Goal: Task Accomplishment & Management: Use online tool/utility

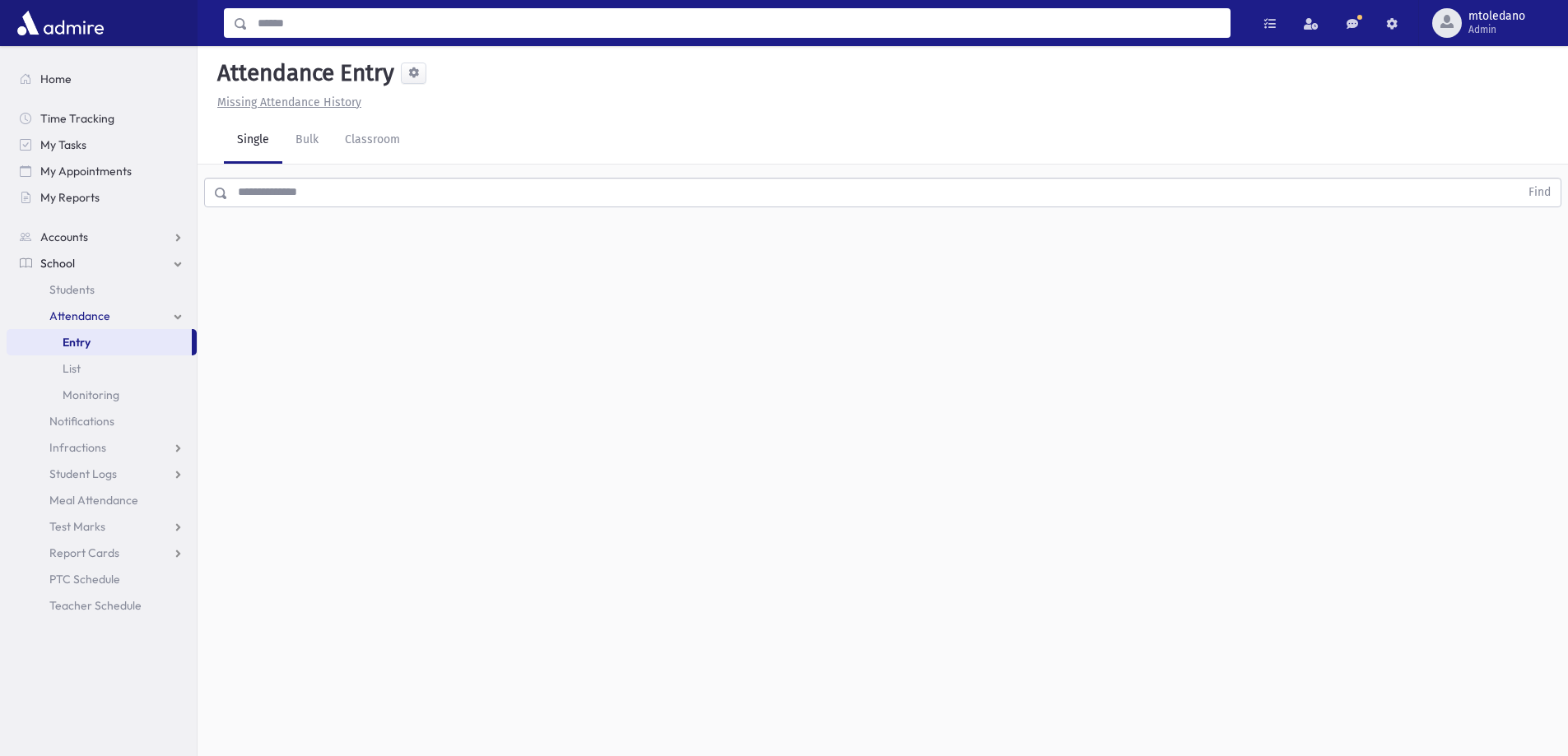
click at [295, 30] on input "Search" at bounding box center [738, 23] width 982 height 30
type input "**********"
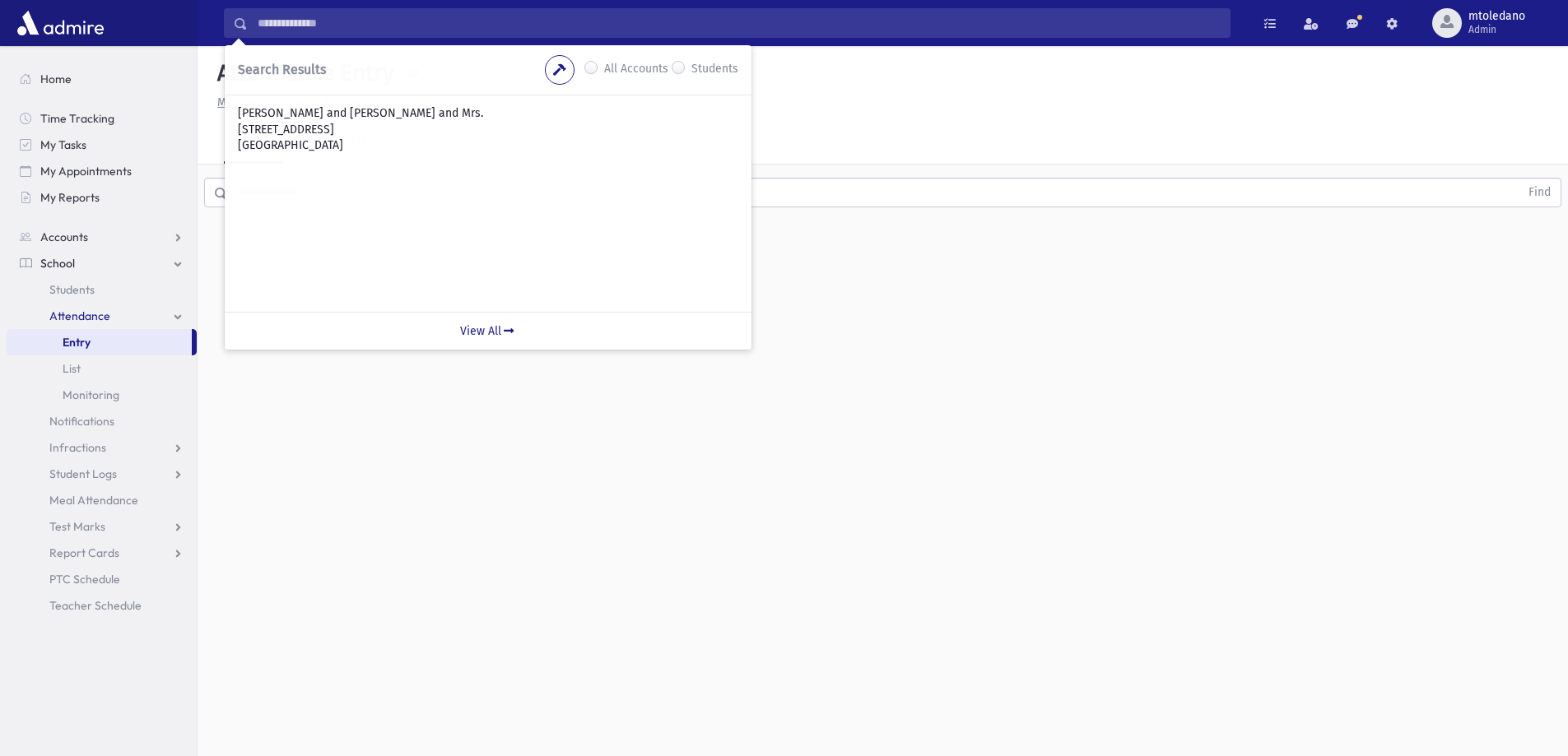
click at [73, 345] on span "Entry" at bounding box center [77, 342] width 28 height 15
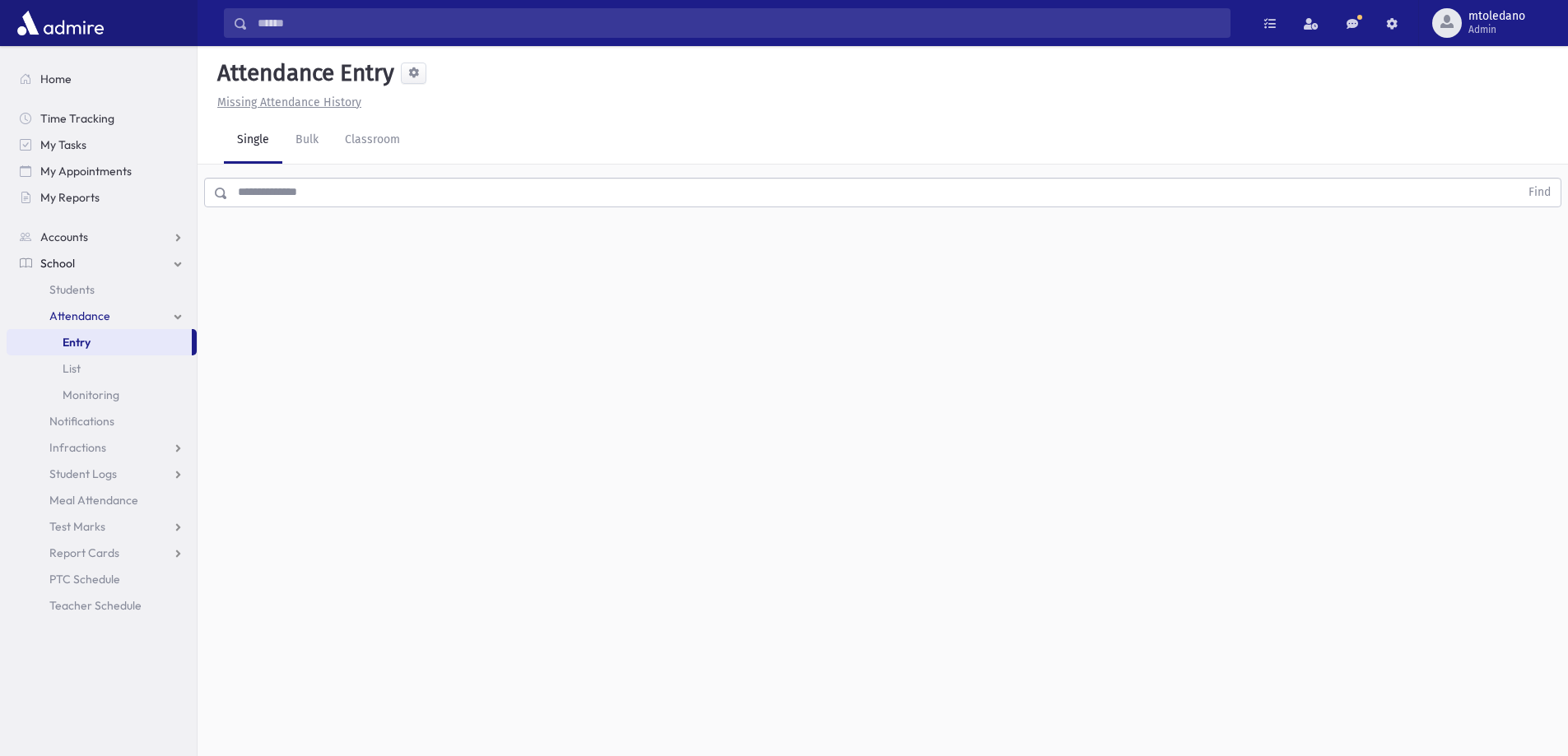
click at [272, 186] on input "text" at bounding box center [874, 192] width 1292 height 30
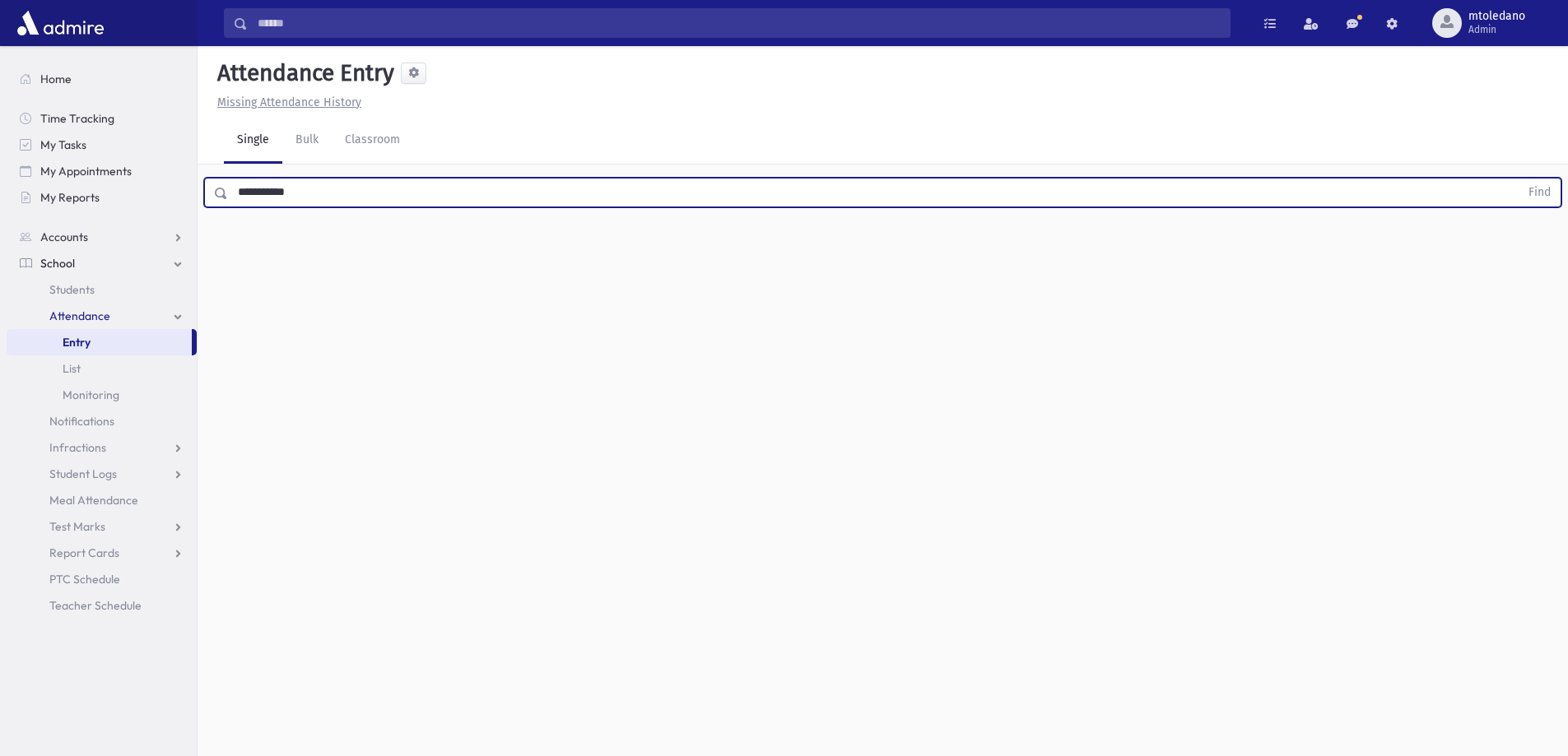
click at [1518, 179] on button "Find" at bounding box center [1539, 192] width 42 height 28
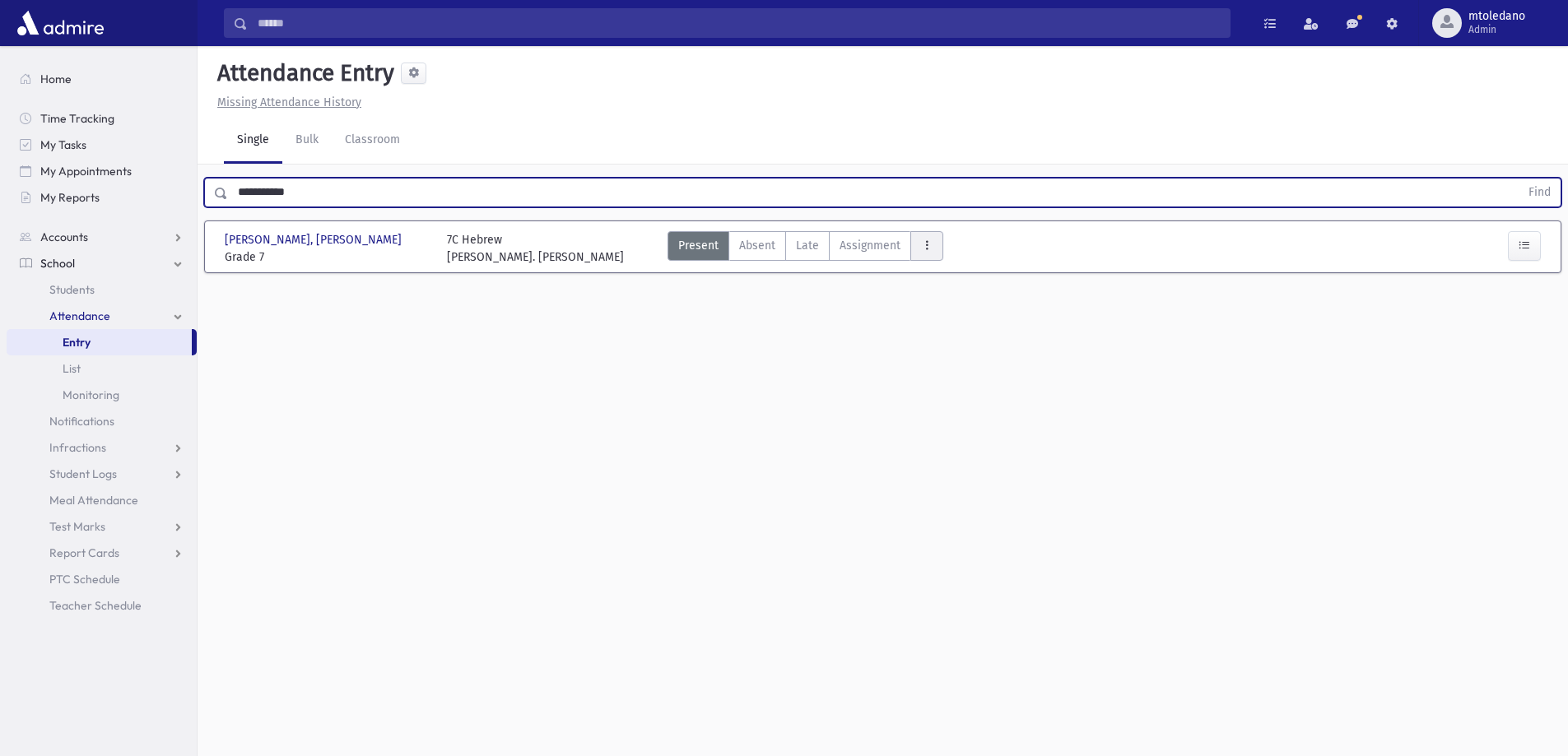
click at [923, 242] on icon "AttTypes" at bounding box center [926, 246] width 11 height 14
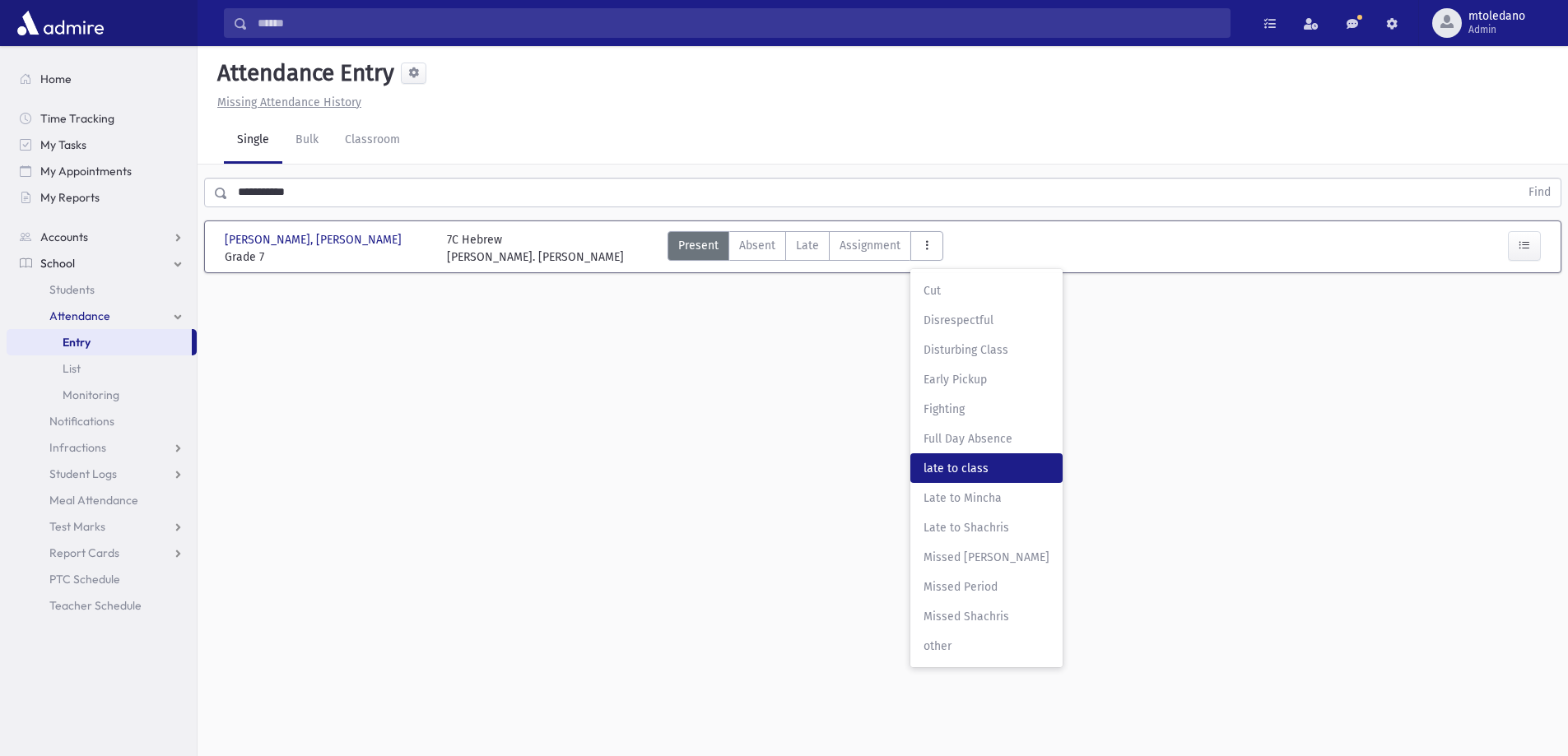
click at [974, 462] on span "late to class" at bounding box center [986, 469] width 126 height 17
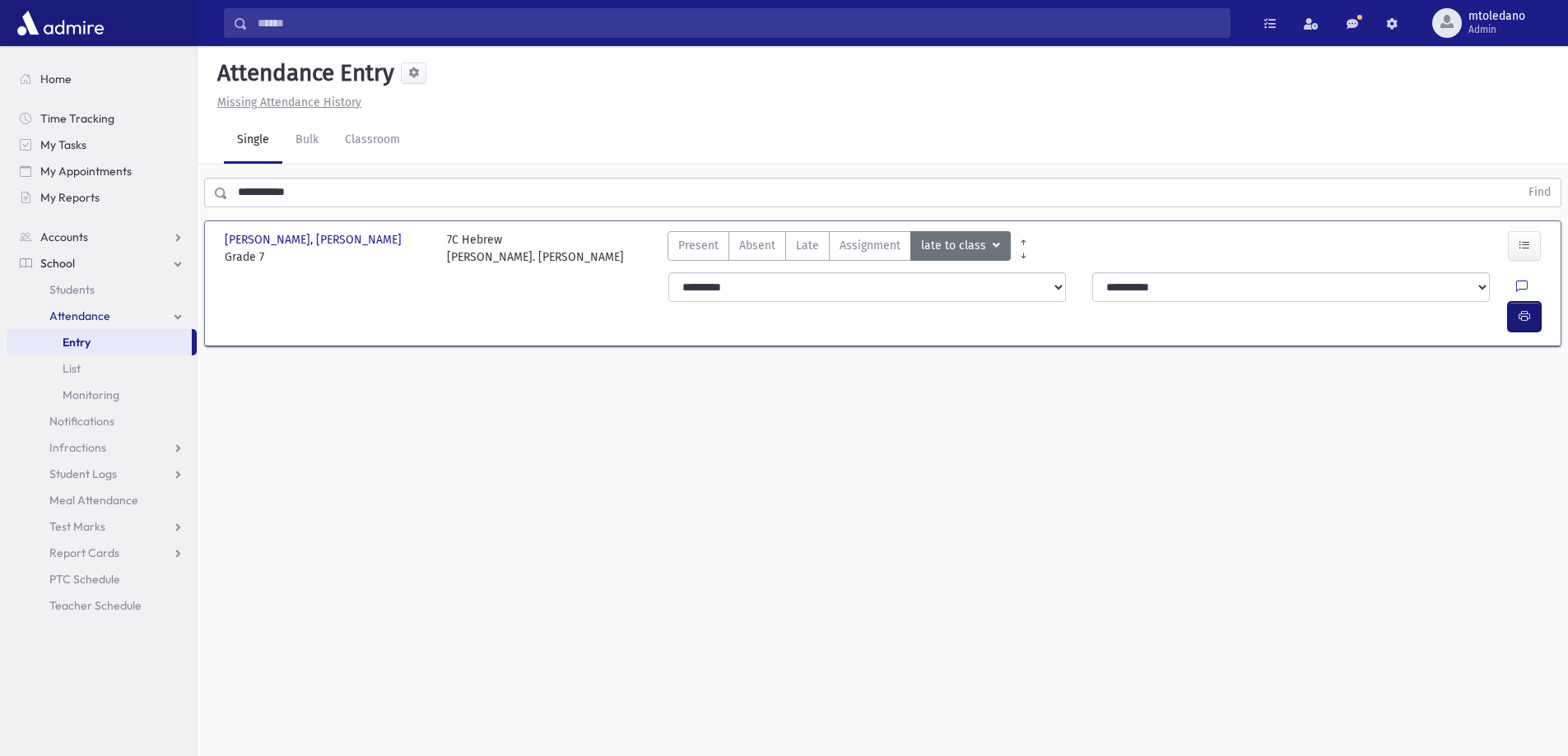
click at [1527, 309] on icon "button" at bounding box center [1524, 316] width 11 height 14
click at [1517, 302] on button "button" at bounding box center [1524, 317] width 33 height 30
drag, startPoint x: 327, startPoint y: 199, endPoint x: 84, endPoint y: 169, distance: 244.8
click at [84, 172] on div "Search Results All Accounts" at bounding box center [784, 396] width 1568 height 793
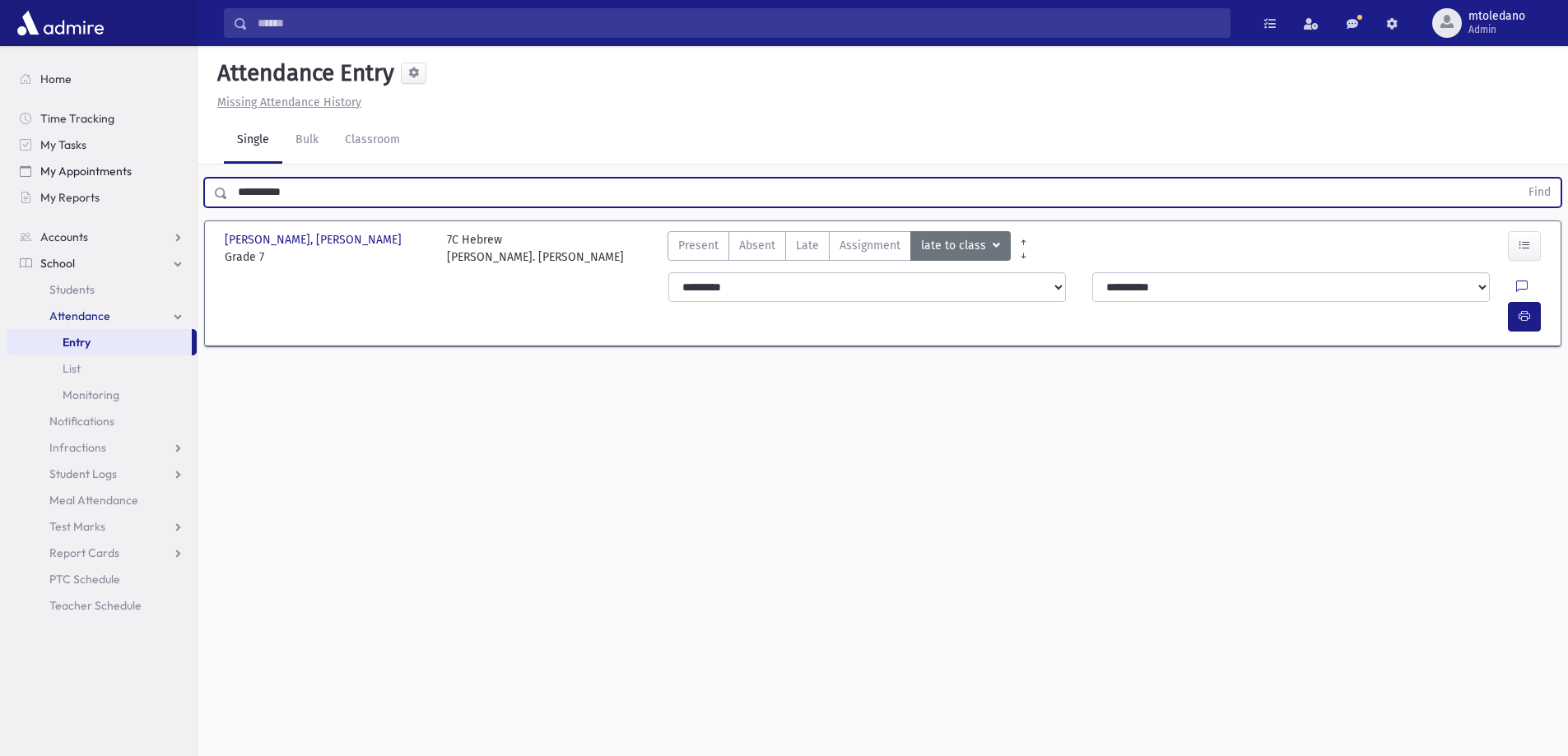
click at [1518, 179] on button "Find" at bounding box center [1539, 192] width 42 height 28
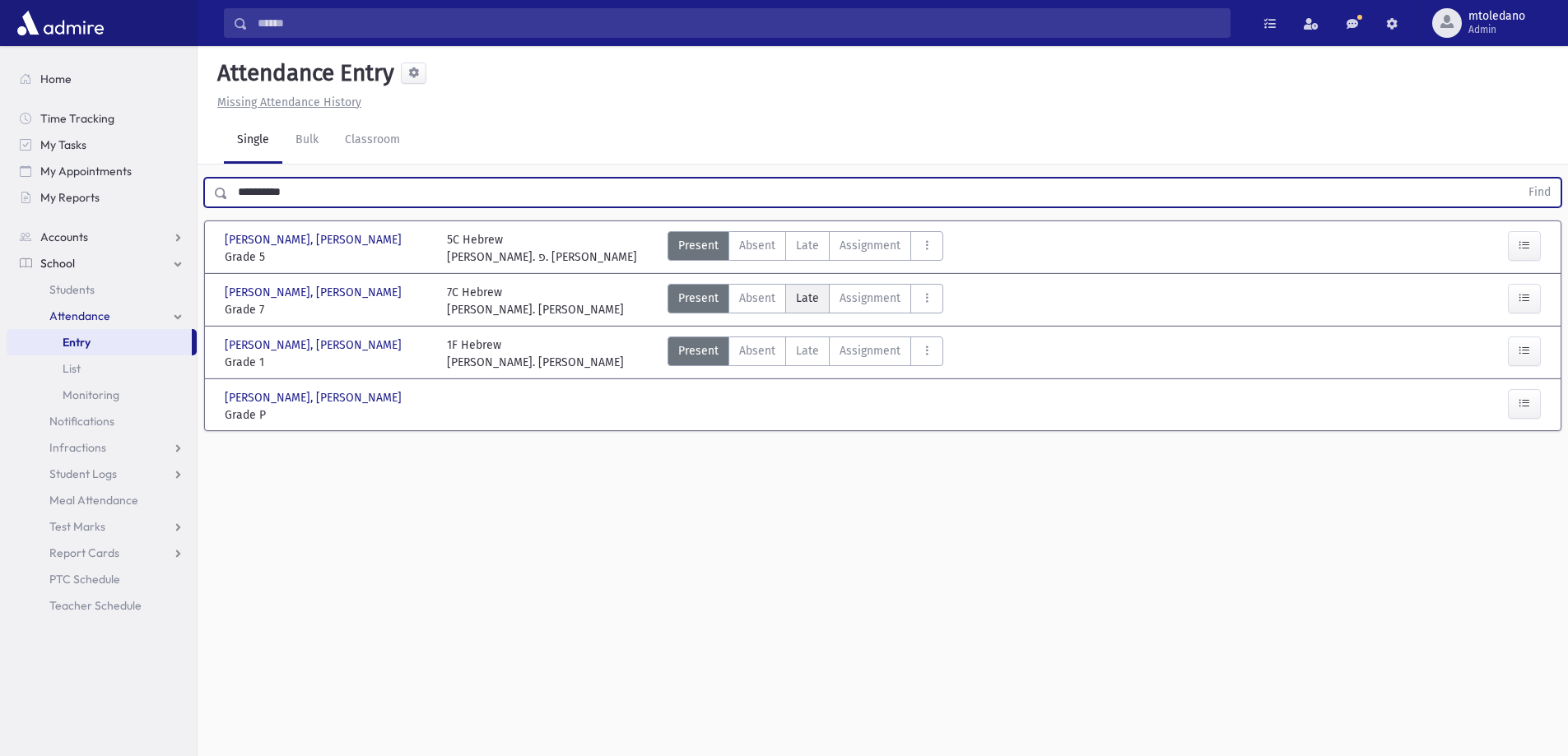
click at [813, 298] on span "Late" at bounding box center [808, 299] width 23 height 17
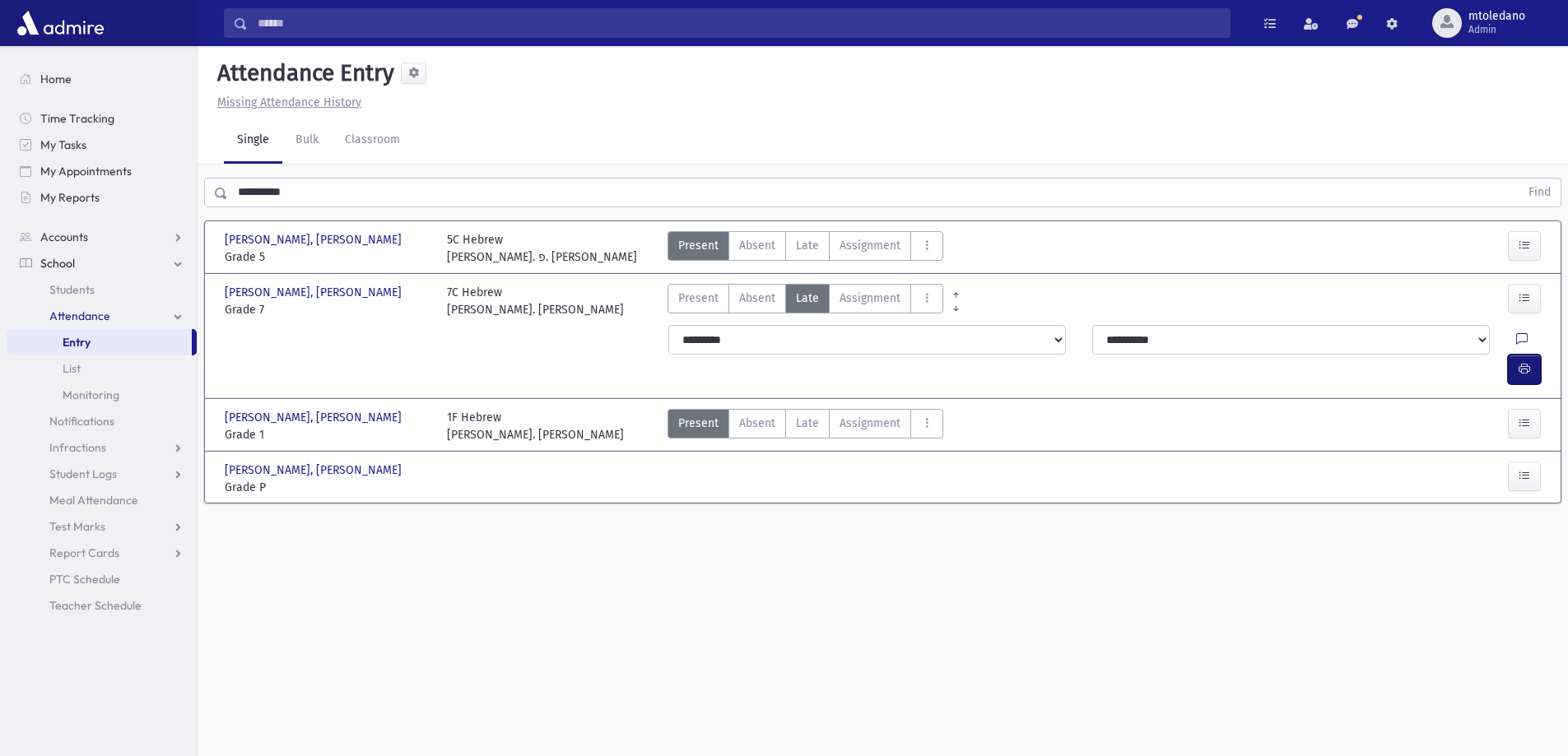
click at [1531, 354] on button "button" at bounding box center [1524, 369] width 33 height 30
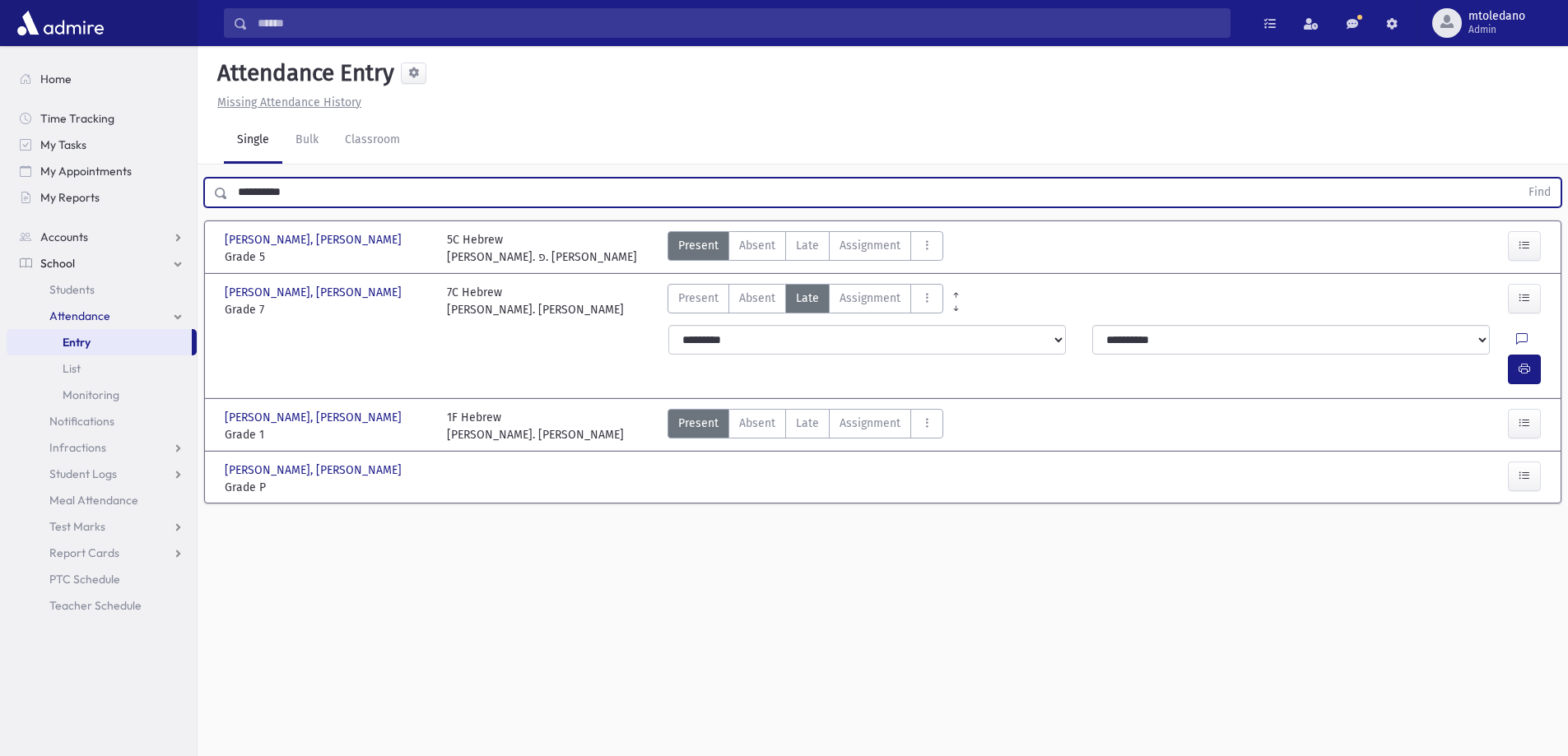
drag, startPoint x: 346, startPoint y: 197, endPoint x: -158, endPoint y: 138, distance: 507.4
click at [0, 138] on html "Search Results All Accounts Students" at bounding box center [784, 378] width 1568 height 756
click at [1518, 179] on button "Find" at bounding box center [1539, 192] width 42 height 28
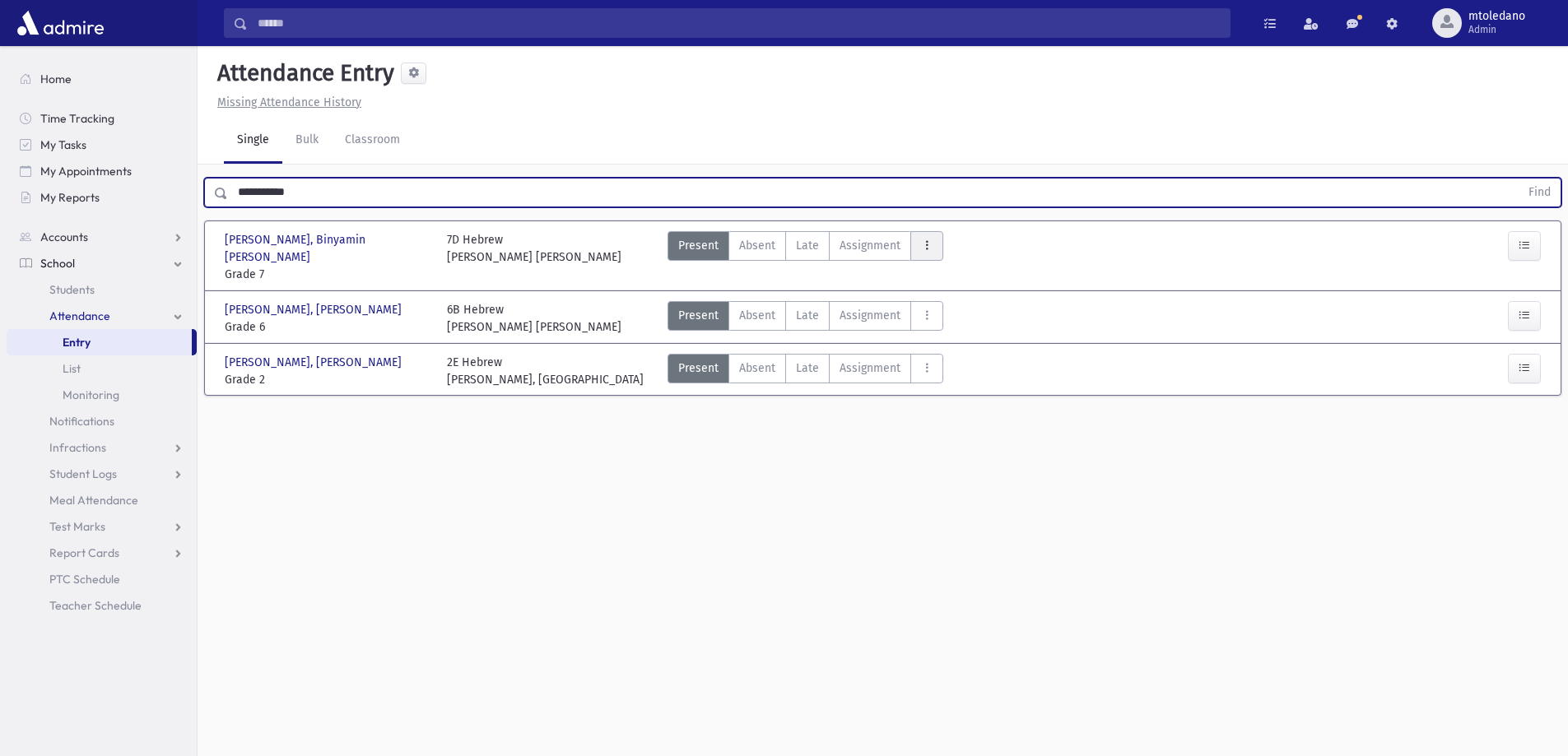
click at [931, 246] on button "AttTypes" at bounding box center [927, 246] width 33 height 30
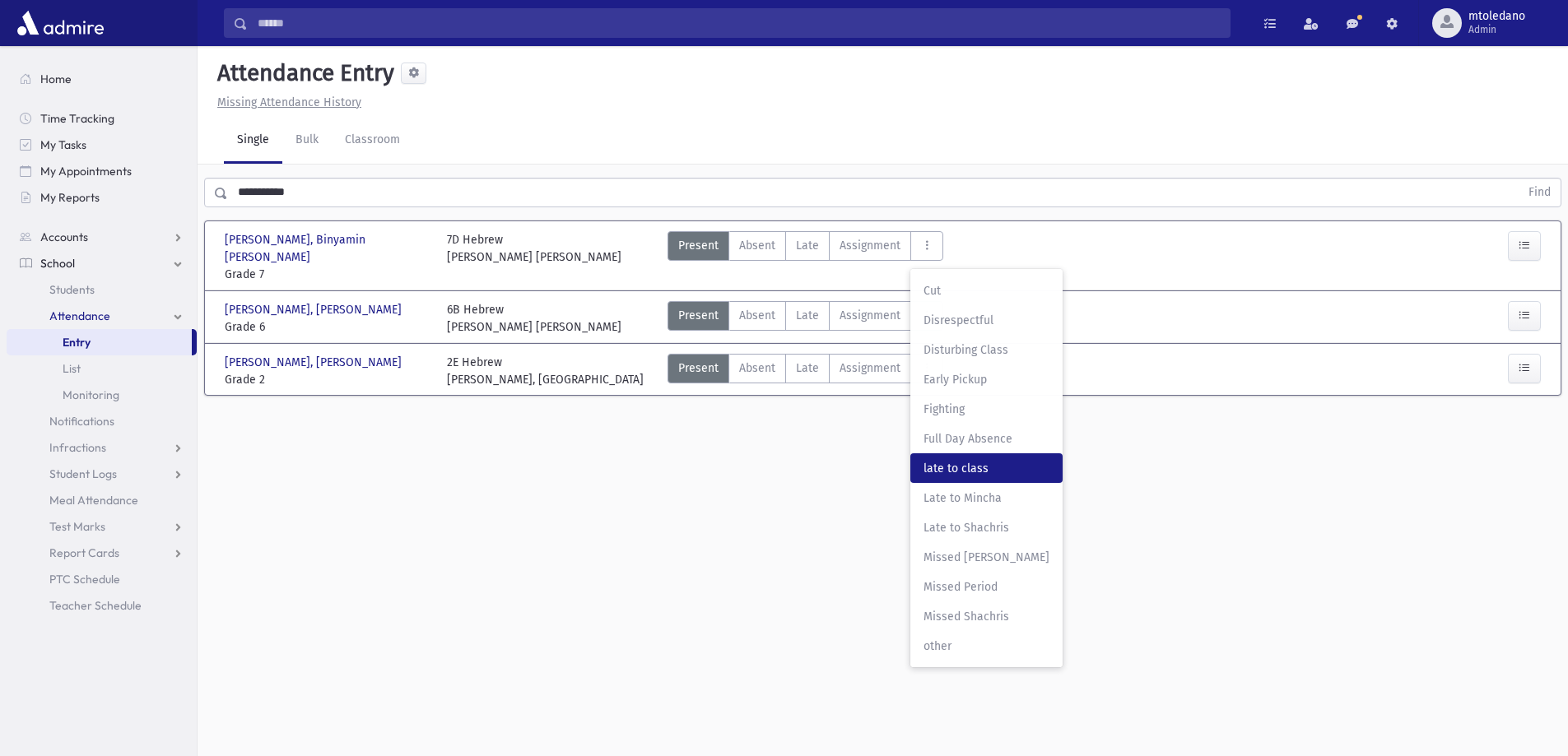
click at [946, 464] on span "late to class" at bounding box center [986, 469] width 126 height 17
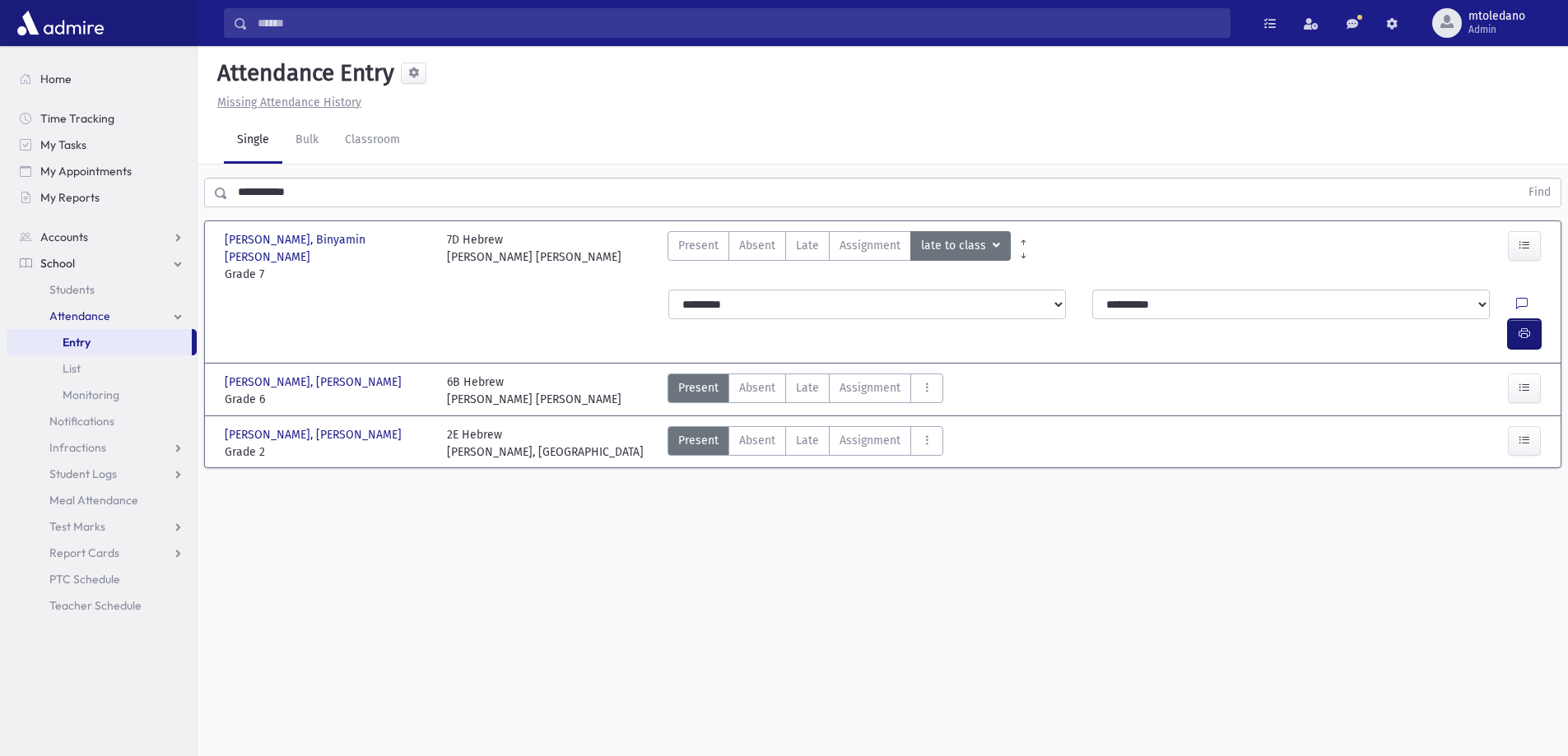
click at [1518, 327] on icon "button" at bounding box center [1524, 334] width 11 height 14
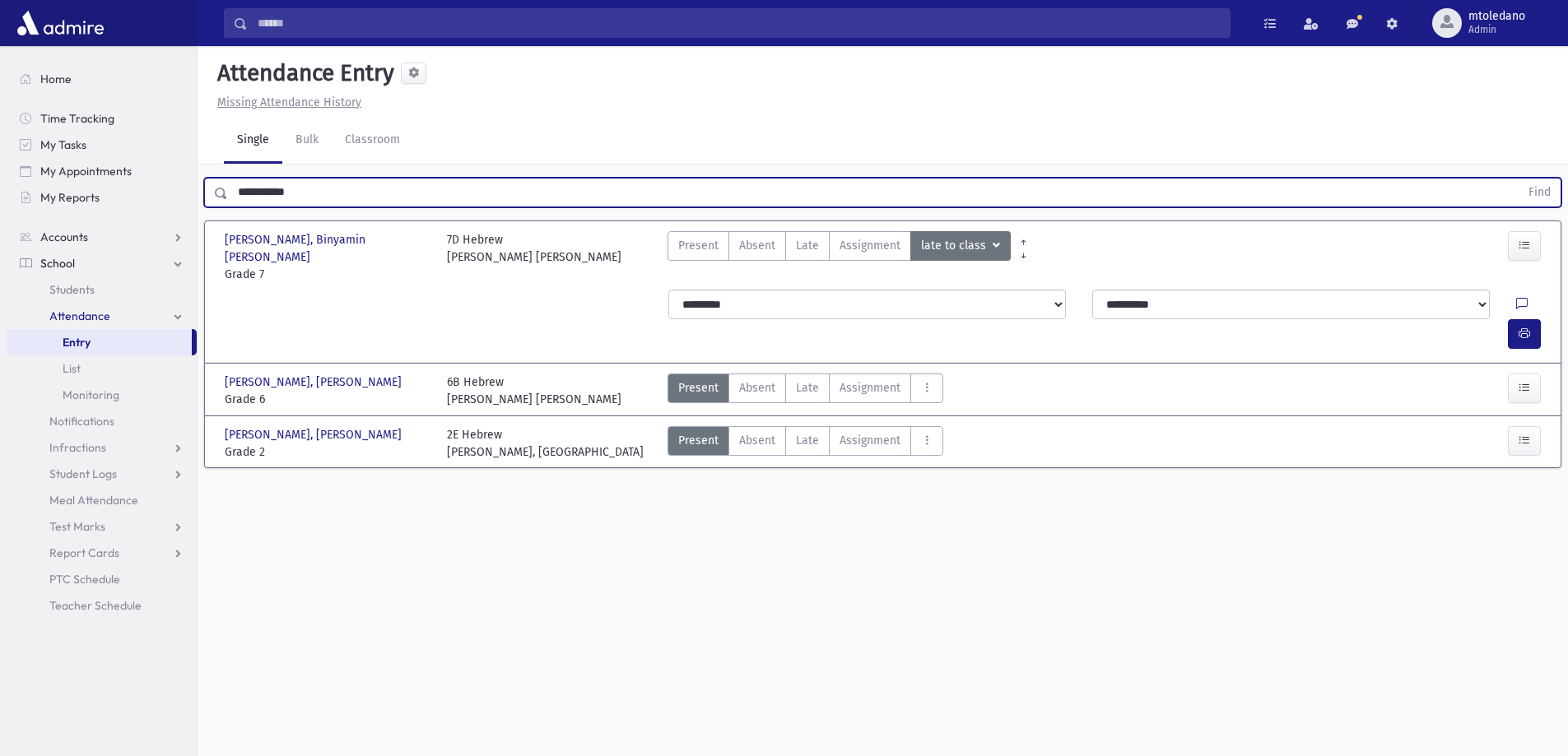
drag, startPoint x: 325, startPoint y: 197, endPoint x: -225, endPoint y: 107, distance: 557.3
click at [0, 107] on html "Search Results All Accounts Students" at bounding box center [784, 378] width 1568 height 756
click at [1518, 179] on button "Find" at bounding box center [1539, 192] width 42 height 28
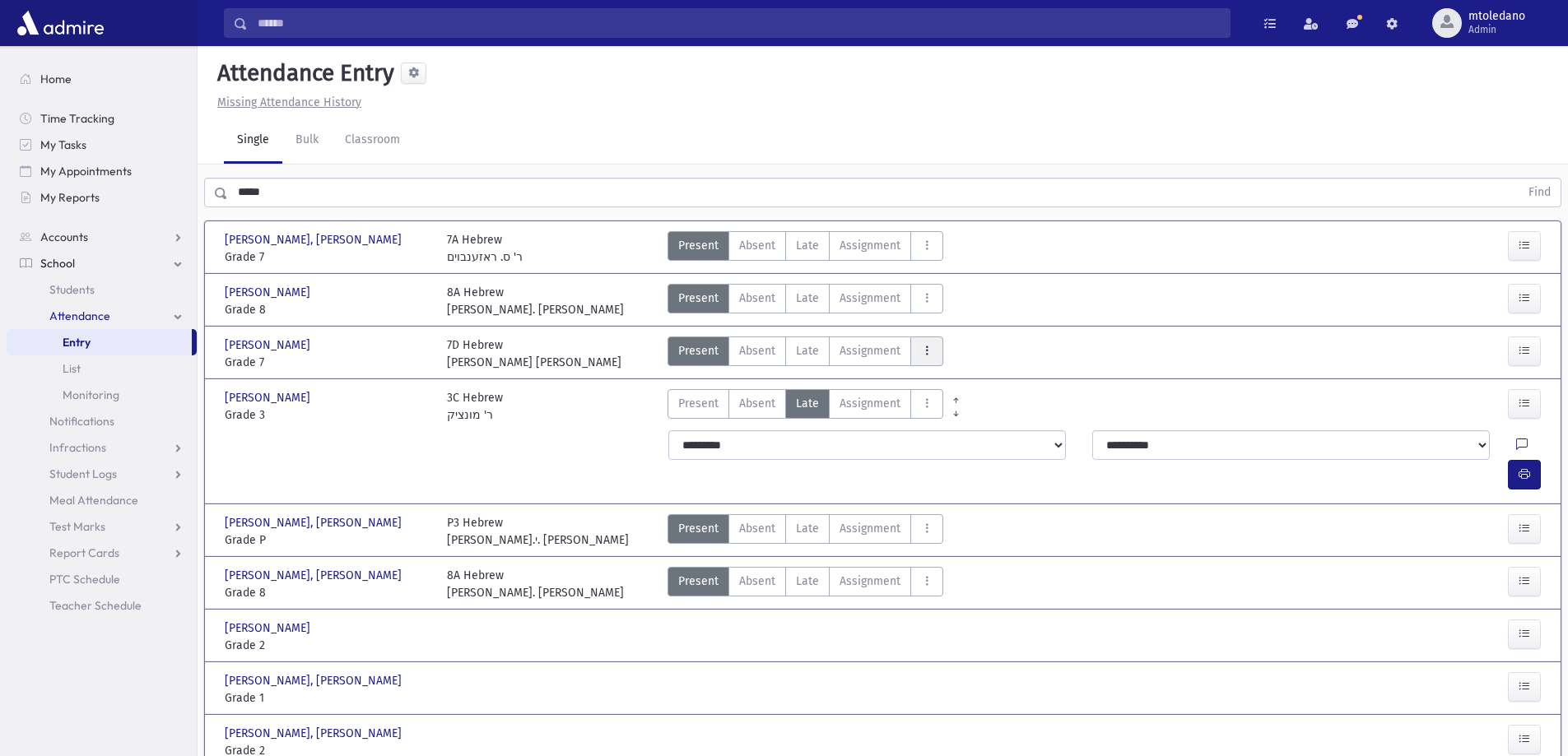
click at [921, 352] on icon "AttTypes" at bounding box center [926, 351] width 11 height 14
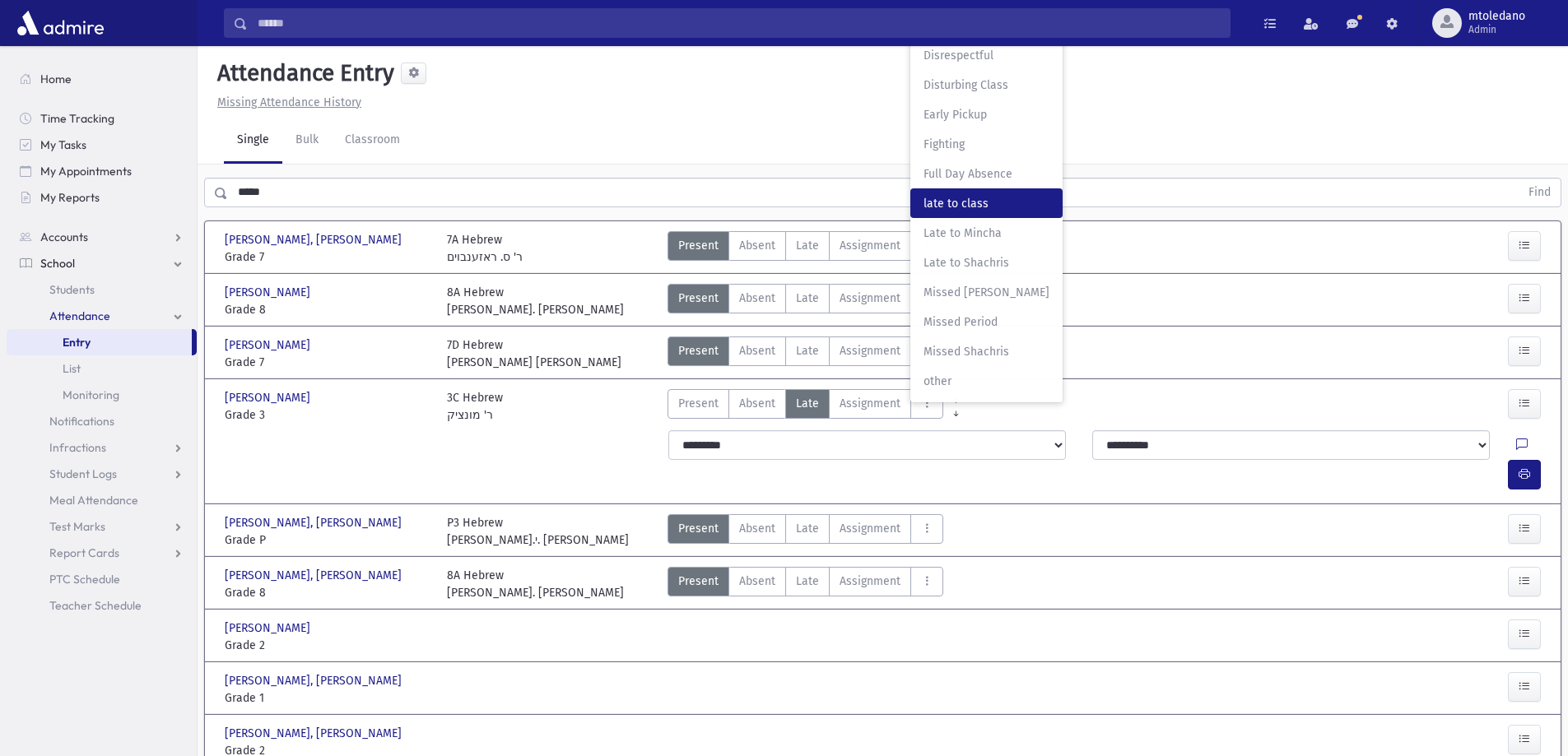
click at [977, 199] on span "late to class" at bounding box center [986, 204] width 126 height 17
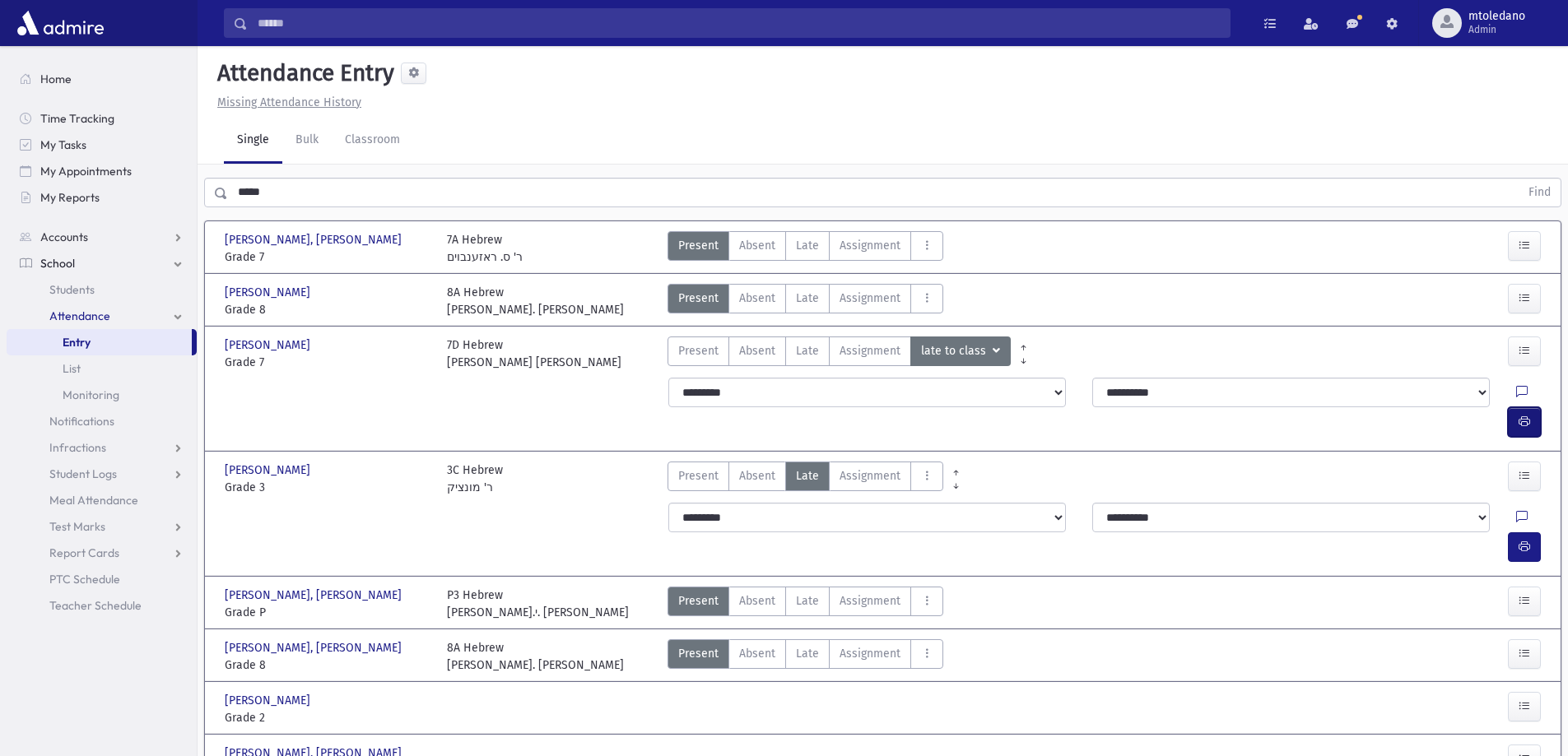
click at [1524, 415] on icon "button" at bounding box center [1524, 422] width 11 height 14
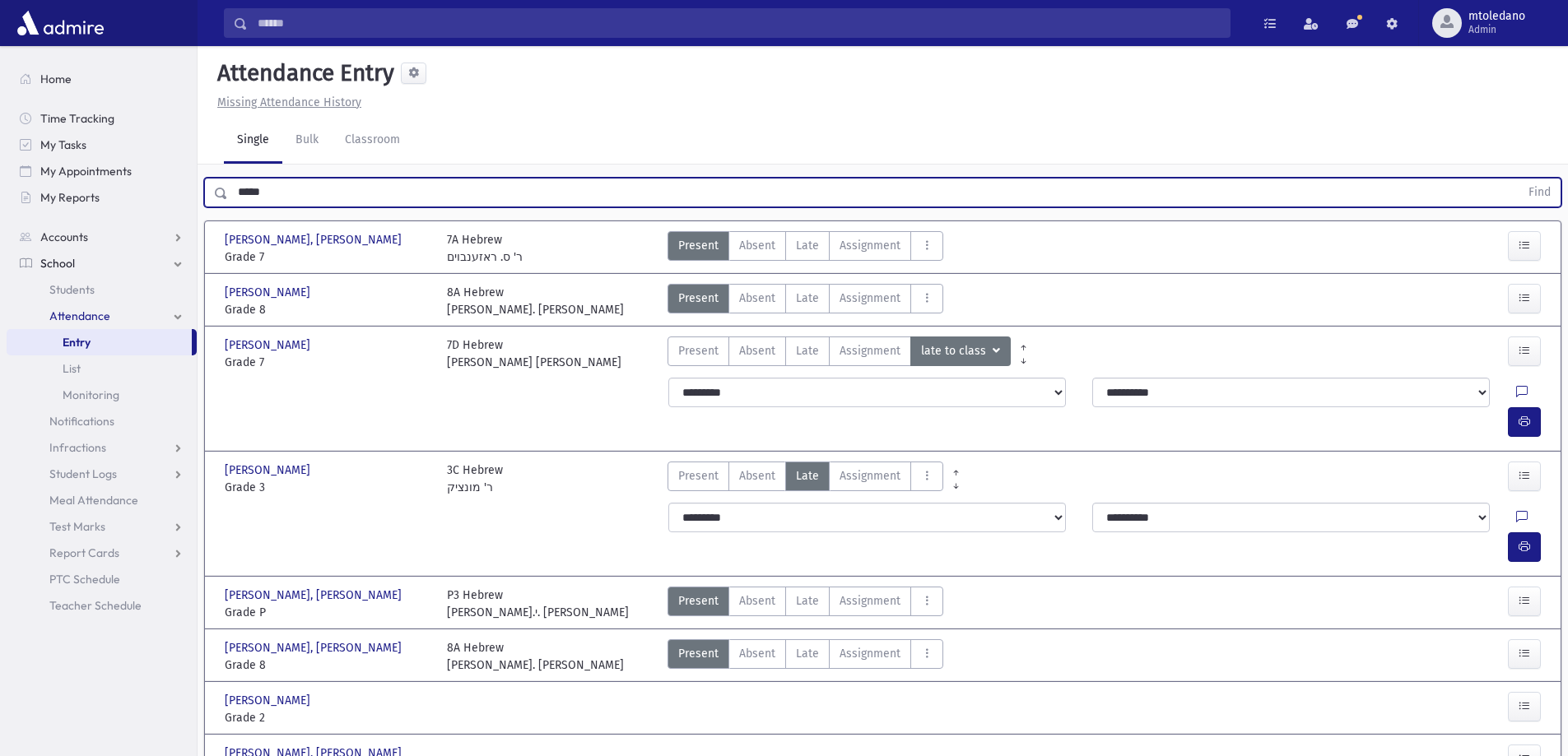
drag, startPoint x: 287, startPoint y: 193, endPoint x: -17, endPoint y: 174, distance: 304.6
click at [0, 174] on html "Search Results All Accounts Students" at bounding box center [784, 378] width 1568 height 756
click at [1518, 179] on button "Find" at bounding box center [1539, 192] width 42 height 28
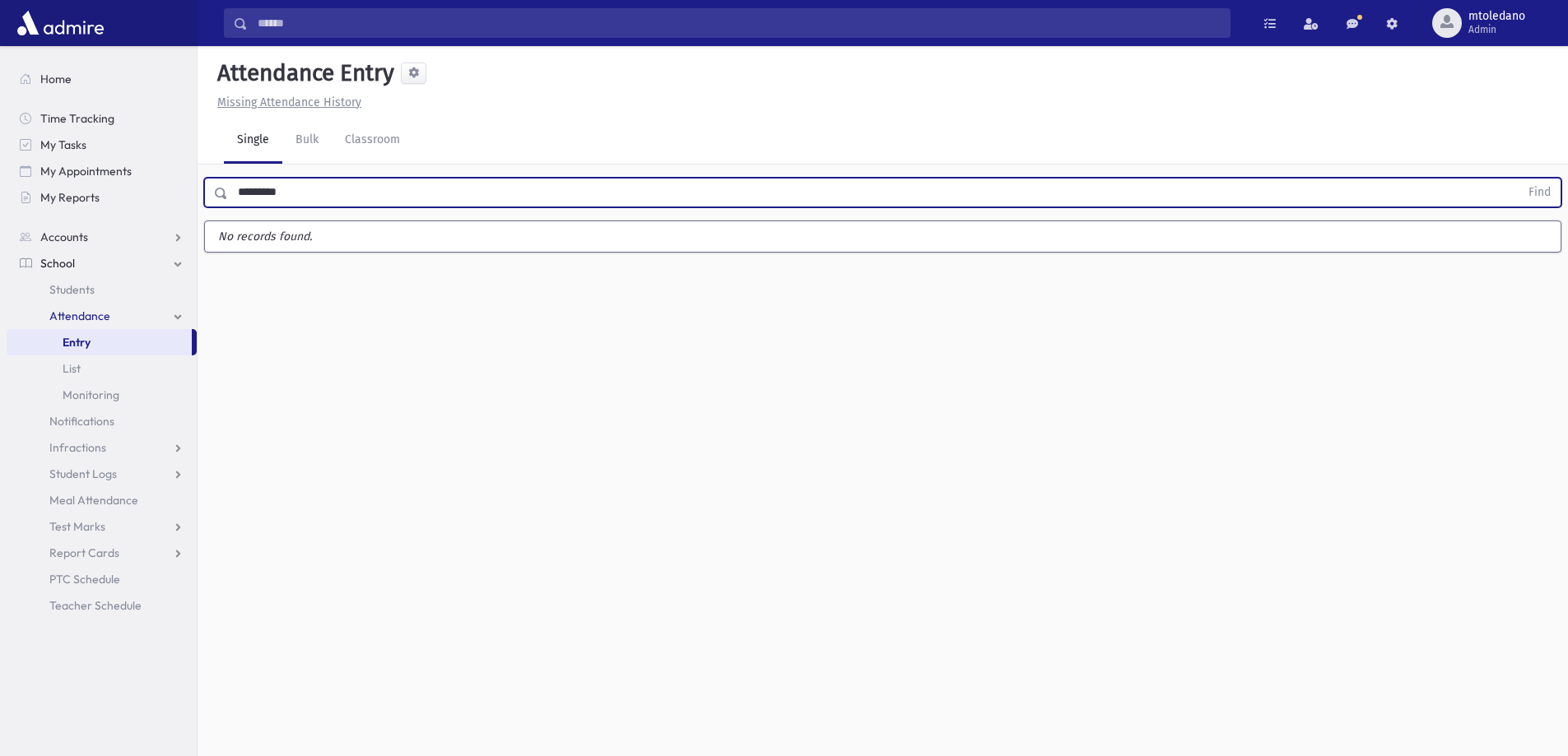
click at [1518, 179] on button "Find" at bounding box center [1539, 192] width 42 height 28
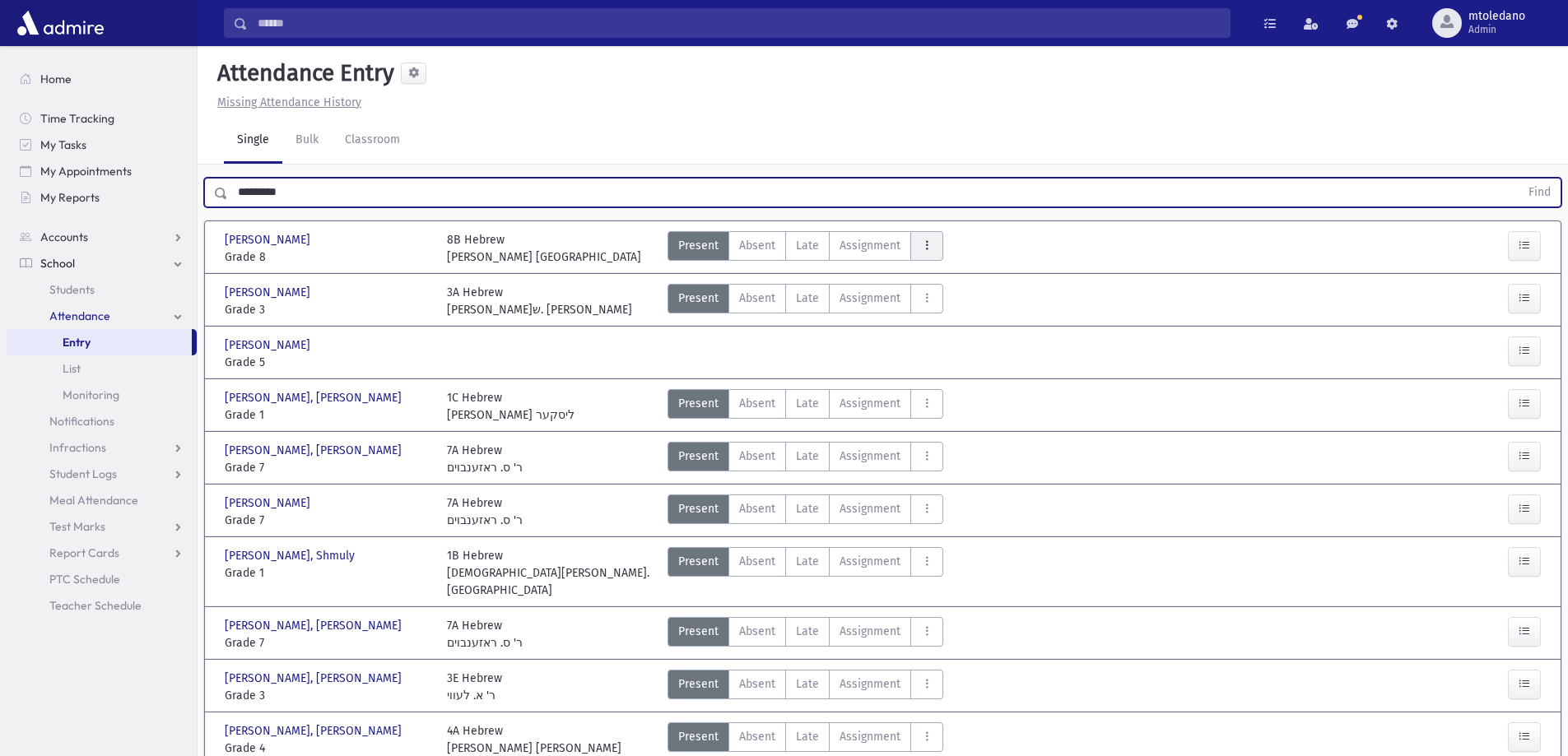
click at [925, 249] on icon "AttTypes" at bounding box center [926, 246] width 11 height 14
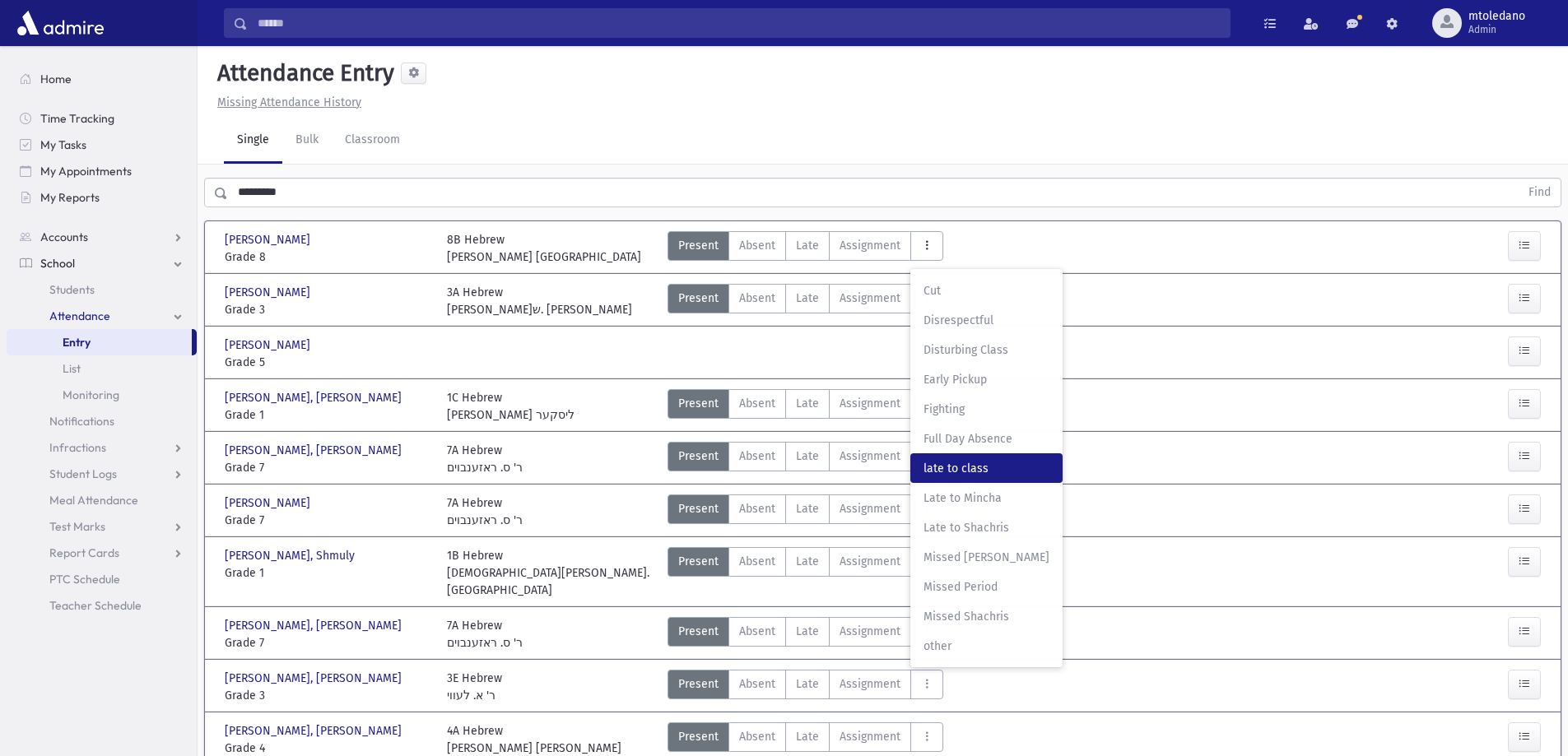
click at [978, 459] on class"] "late to class late to class" at bounding box center [986, 469] width 152 height 30
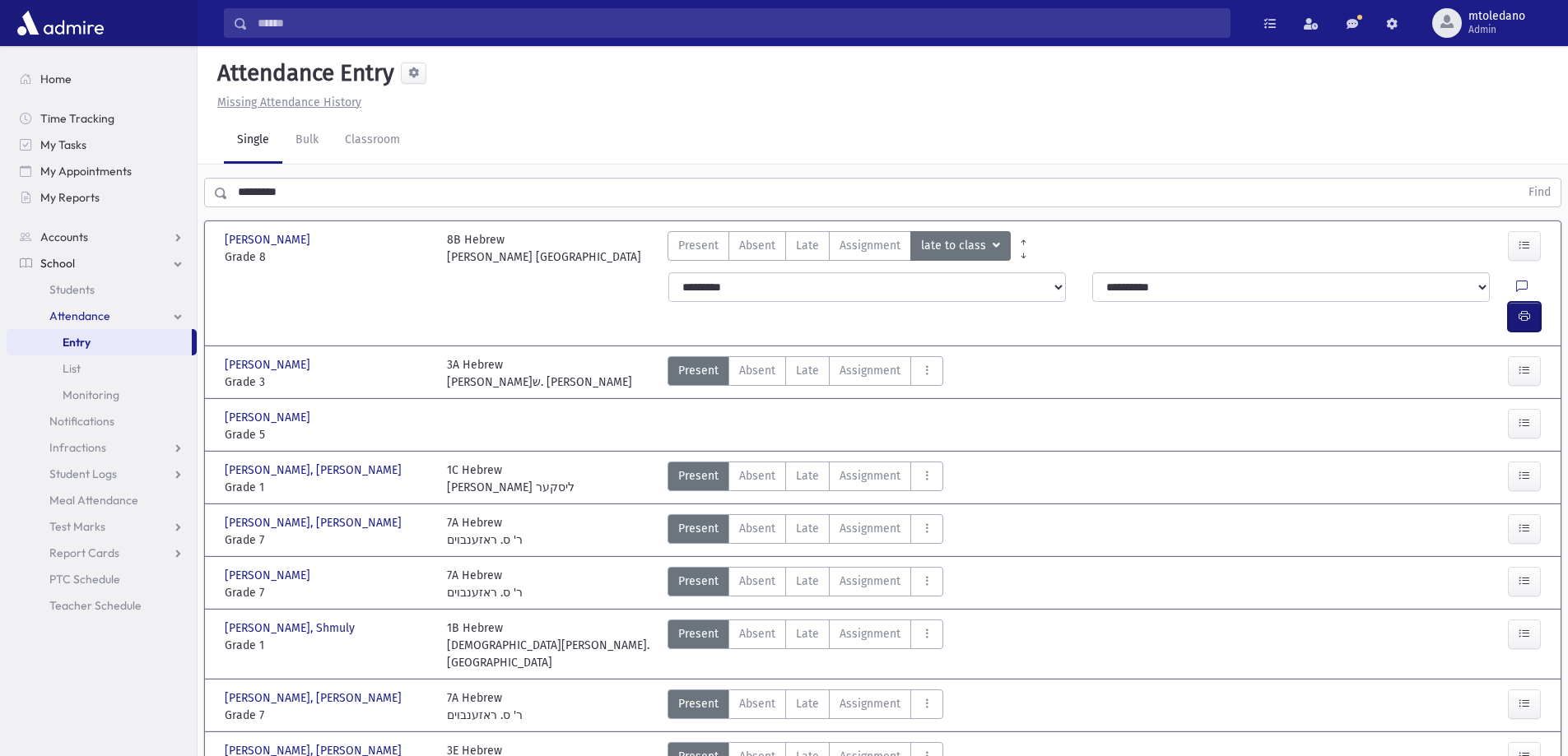
drag, startPoint x: 1524, startPoint y: 292, endPoint x: 1432, endPoint y: 288, distance: 92.1
click at [1522, 309] on icon "button" at bounding box center [1524, 316] width 11 height 14
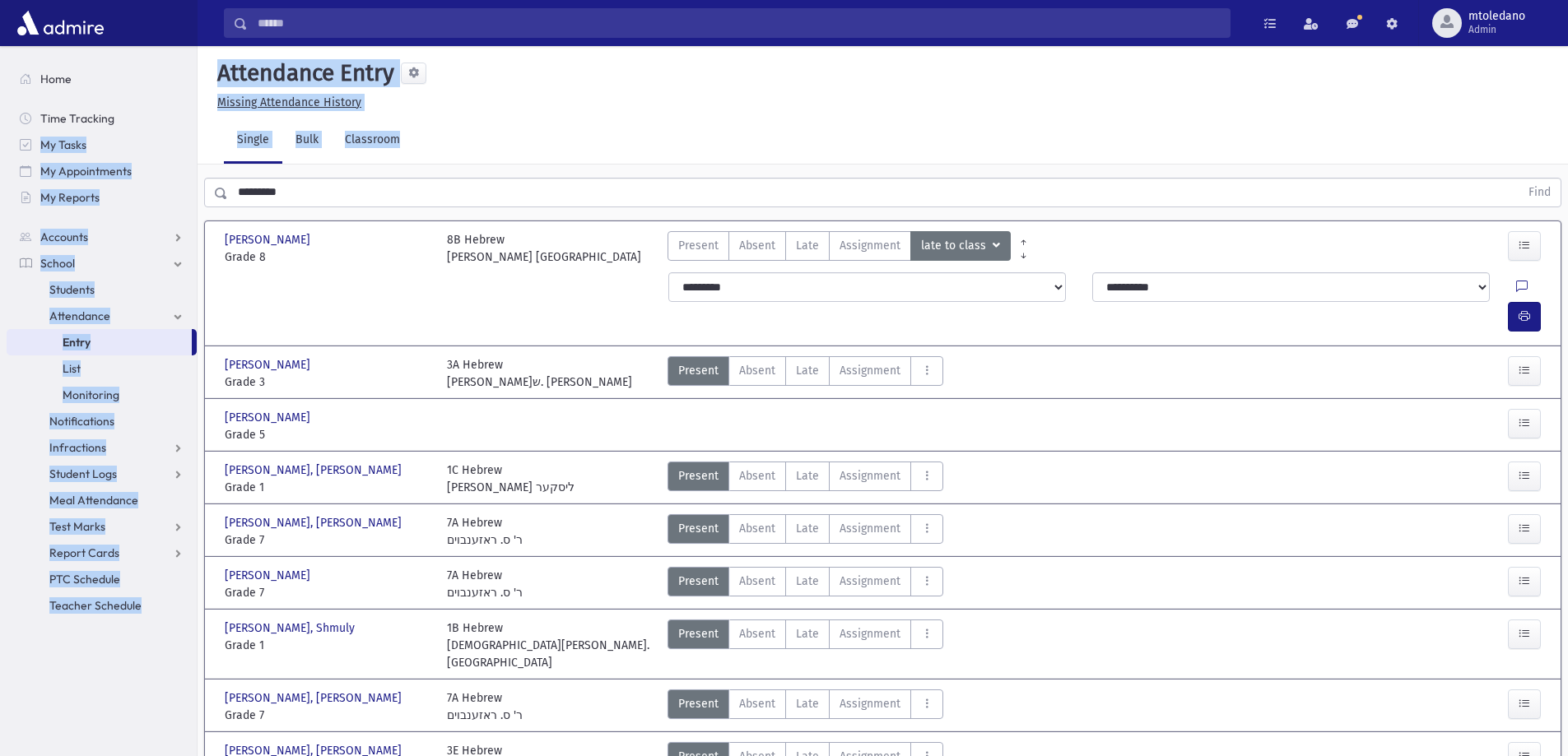
drag, startPoint x: 335, startPoint y: 175, endPoint x: -55, endPoint y: 141, distance: 391.5
click at [0, 141] on html "Search Results All Accounts Students" at bounding box center [784, 378] width 1568 height 756
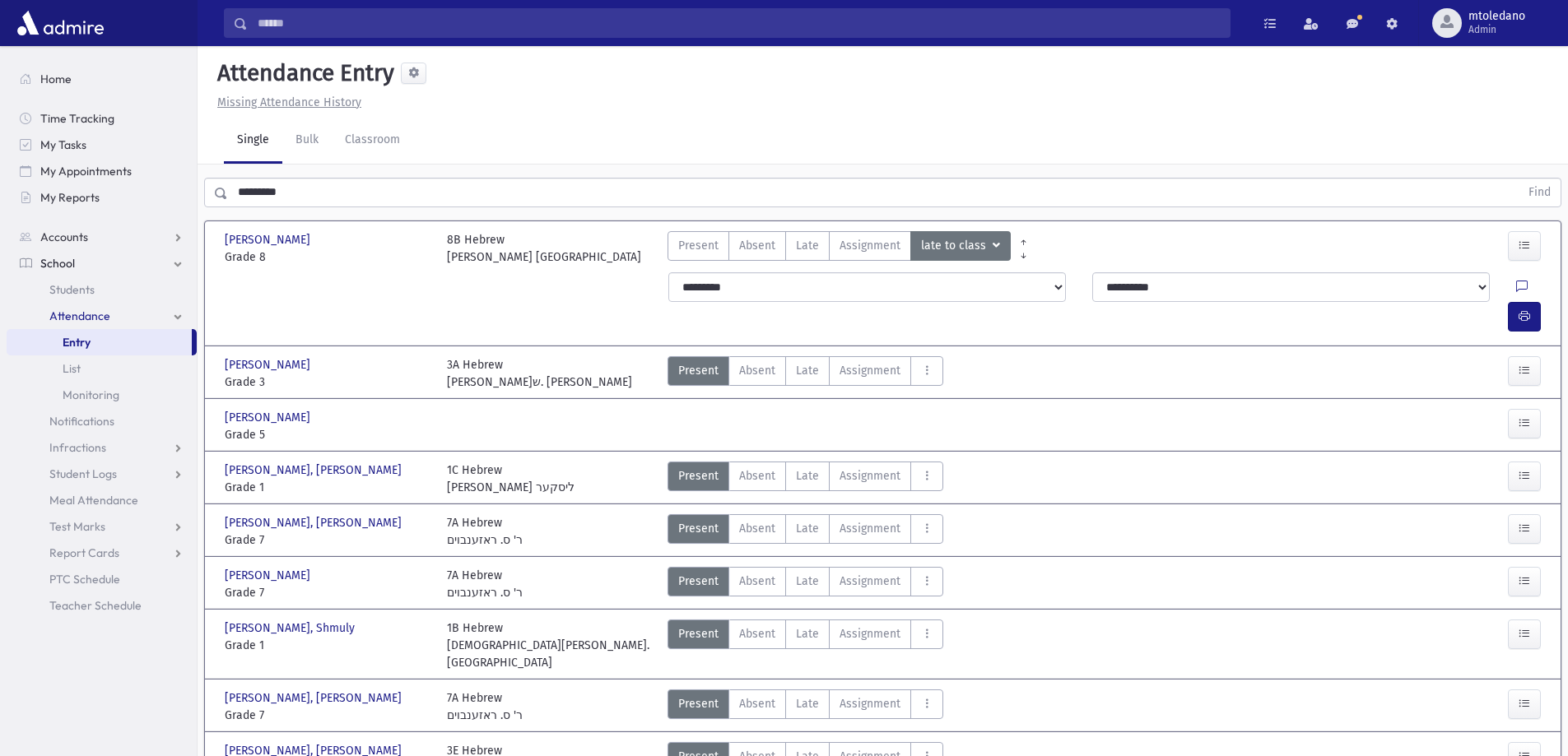
click at [296, 193] on input "*********" at bounding box center [874, 192] width 1292 height 30
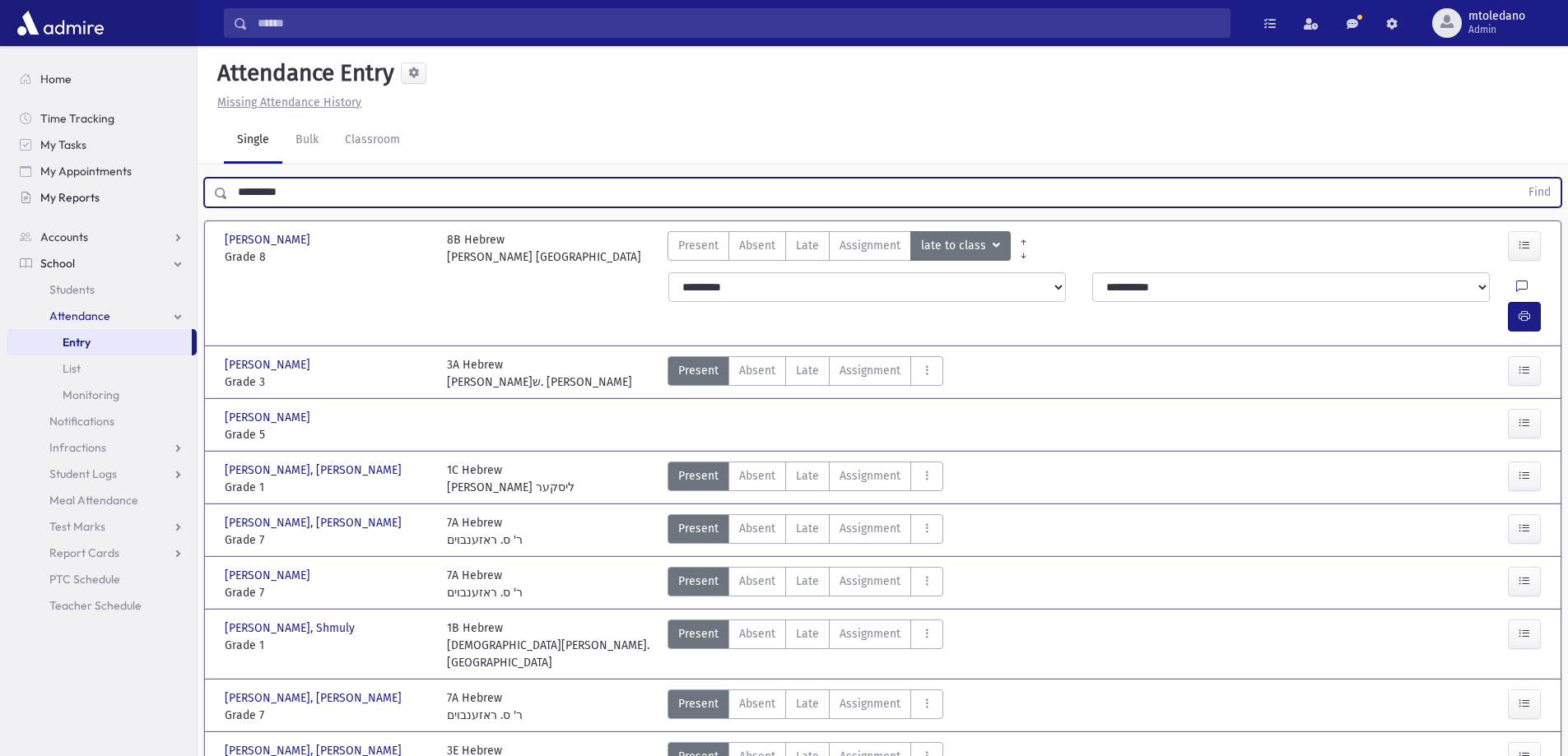
drag, startPoint x: 296, startPoint y: 193, endPoint x: 166, endPoint y: 185, distance: 130.2
click at [171, 191] on div "Search Results All Accounts" at bounding box center [784, 449] width 1568 height 897
click at [1518, 179] on button "Find" at bounding box center [1539, 192] width 42 height 28
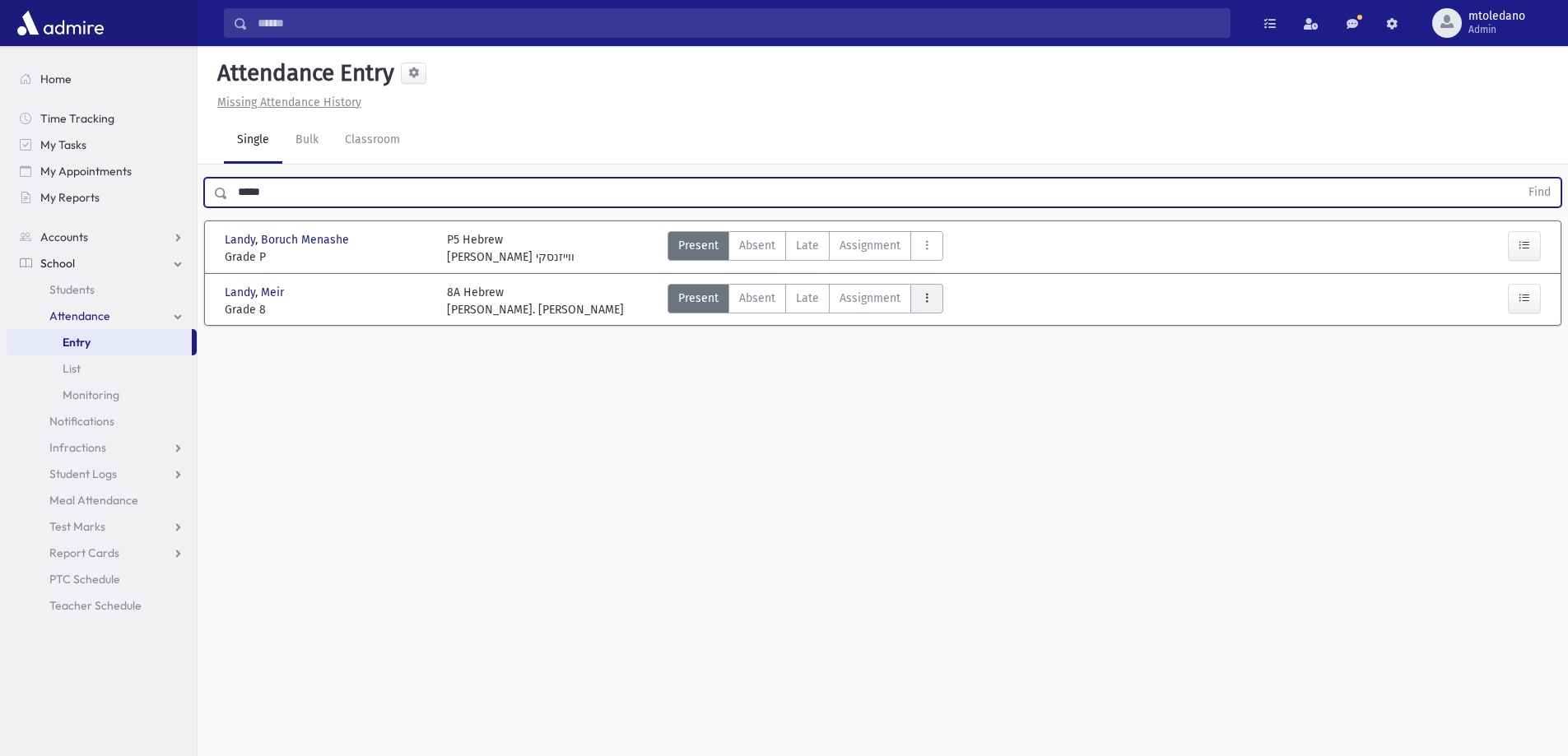
click at [929, 309] on button "AttTypes" at bounding box center [927, 299] width 33 height 30
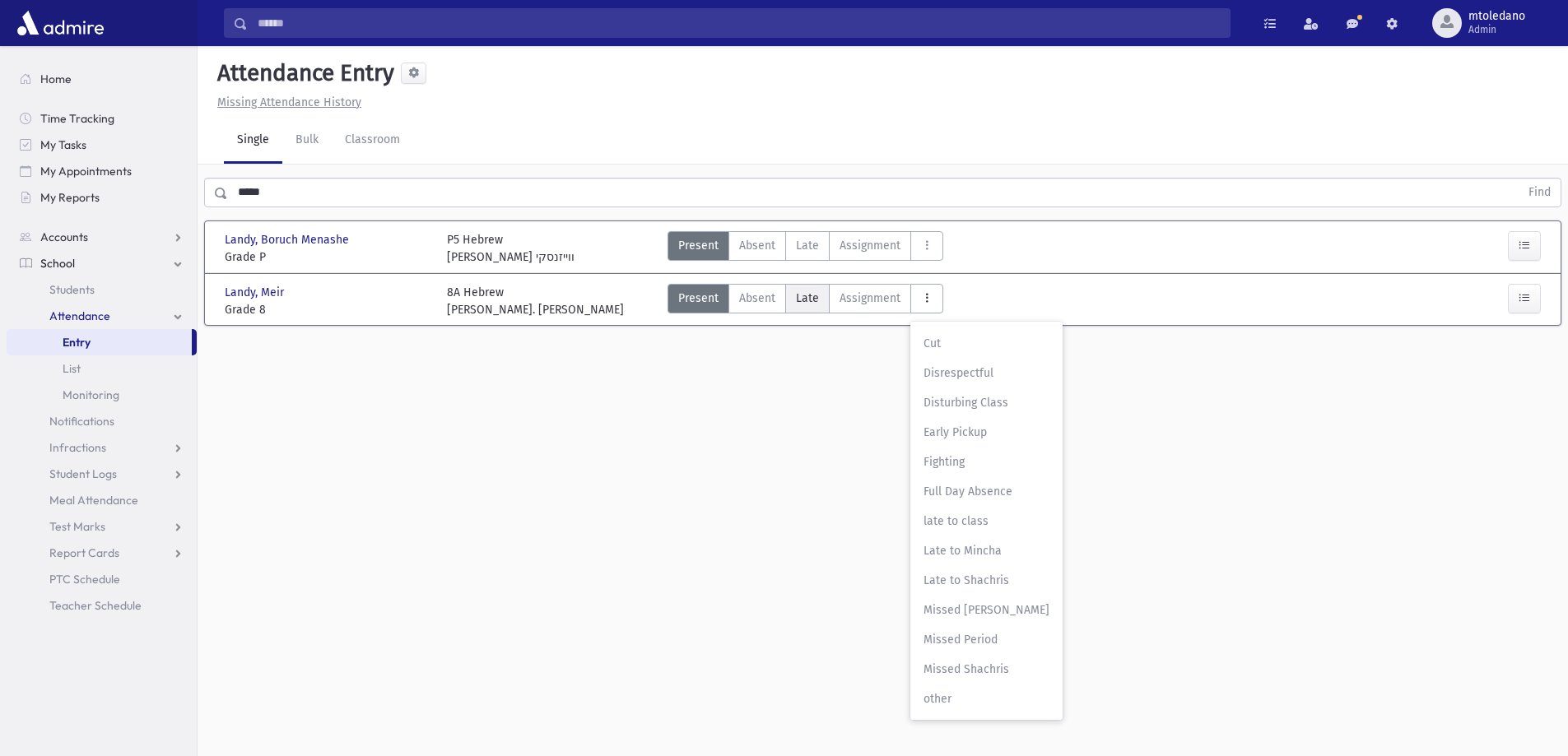
click at [799, 300] on span "Late" at bounding box center [808, 299] width 23 height 17
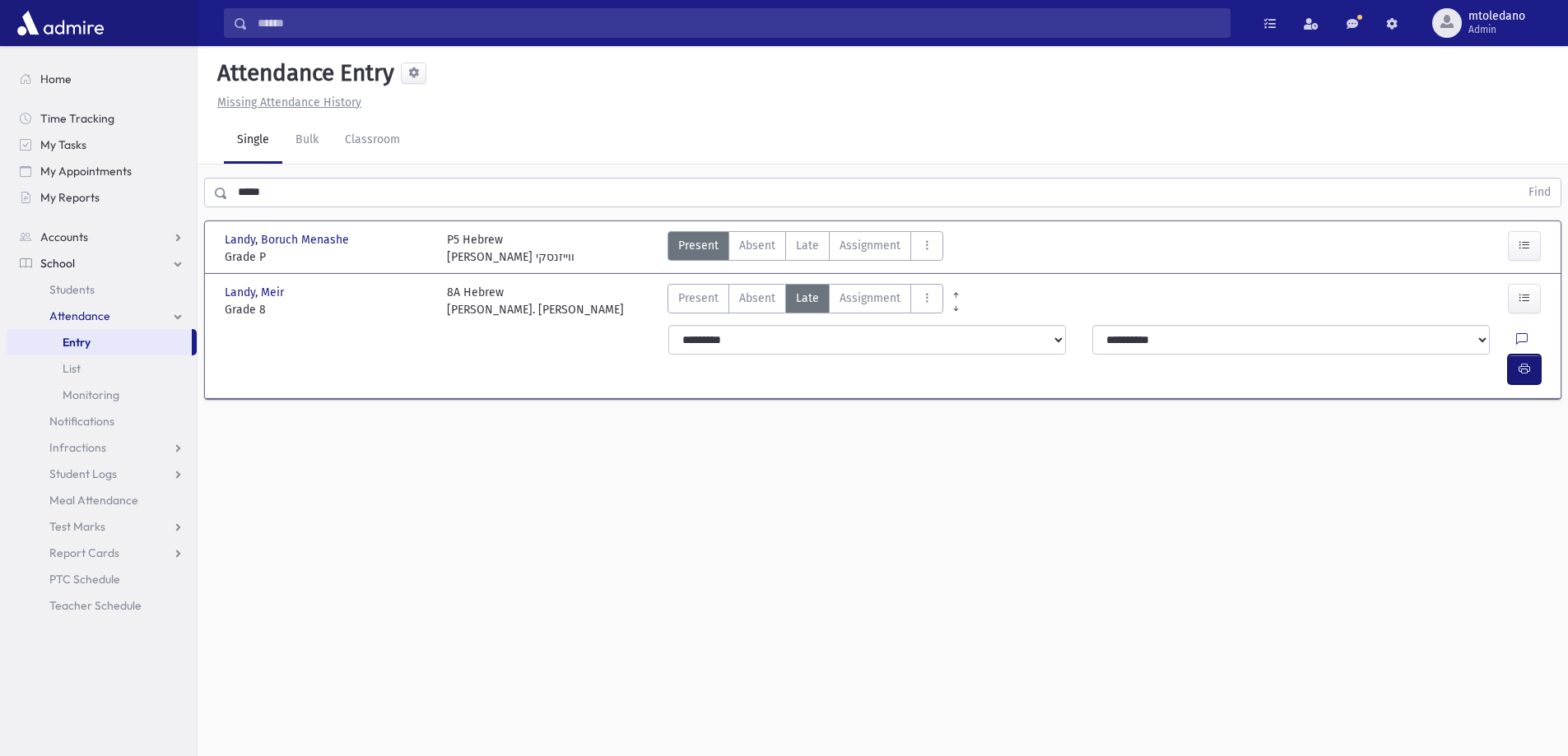
click at [1520, 362] on icon "button" at bounding box center [1524, 369] width 11 height 14
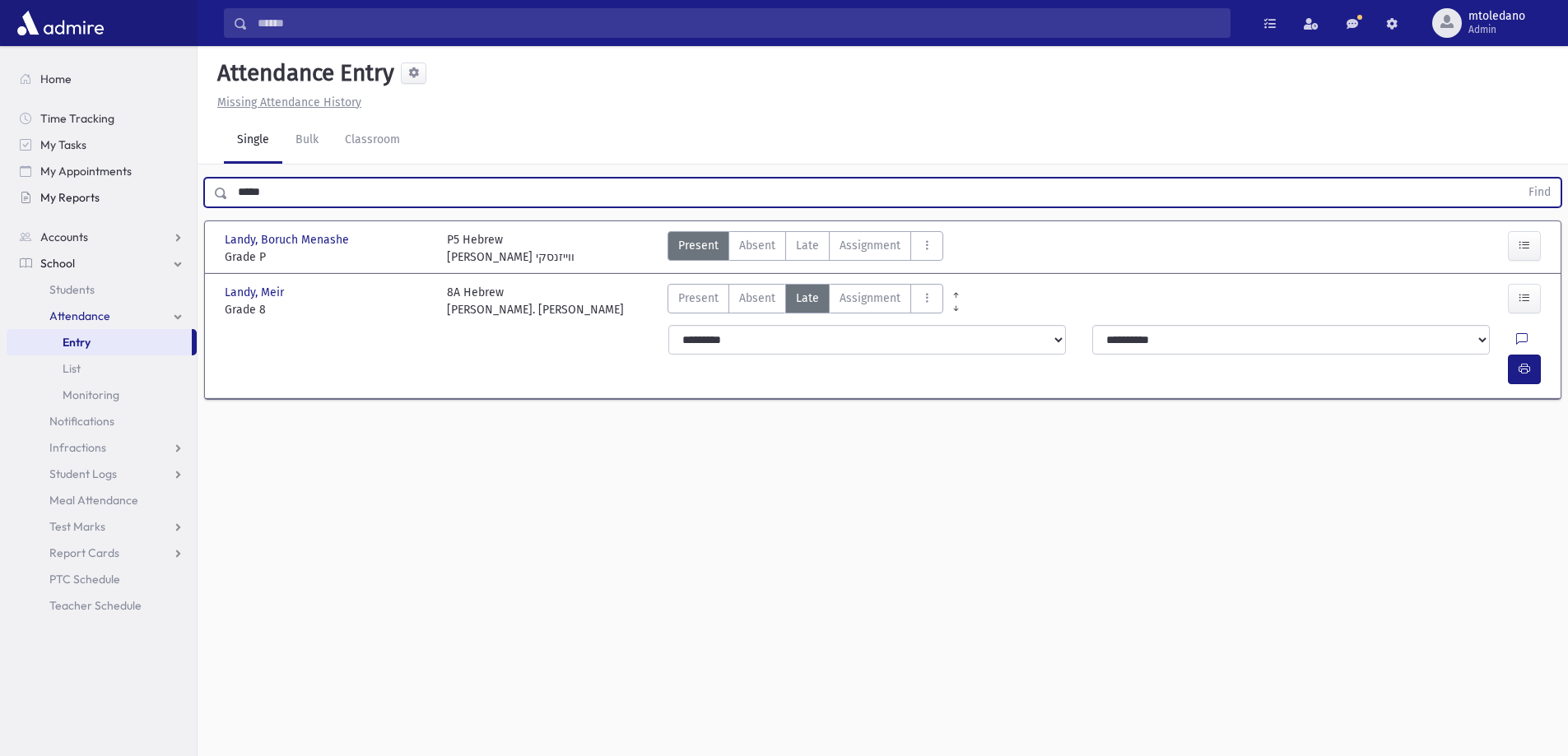
drag, startPoint x: 285, startPoint y: 185, endPoint x: 136, endPoint y: 186, distance: 149.0
click at [145, 186] on div "Search Results All Accounts" at bounding box center [784, 396] width 1568 height 793
type input "******"
click at [1518, 179] on button "Find" at bounding box center [1539, 192] width 42 height 28
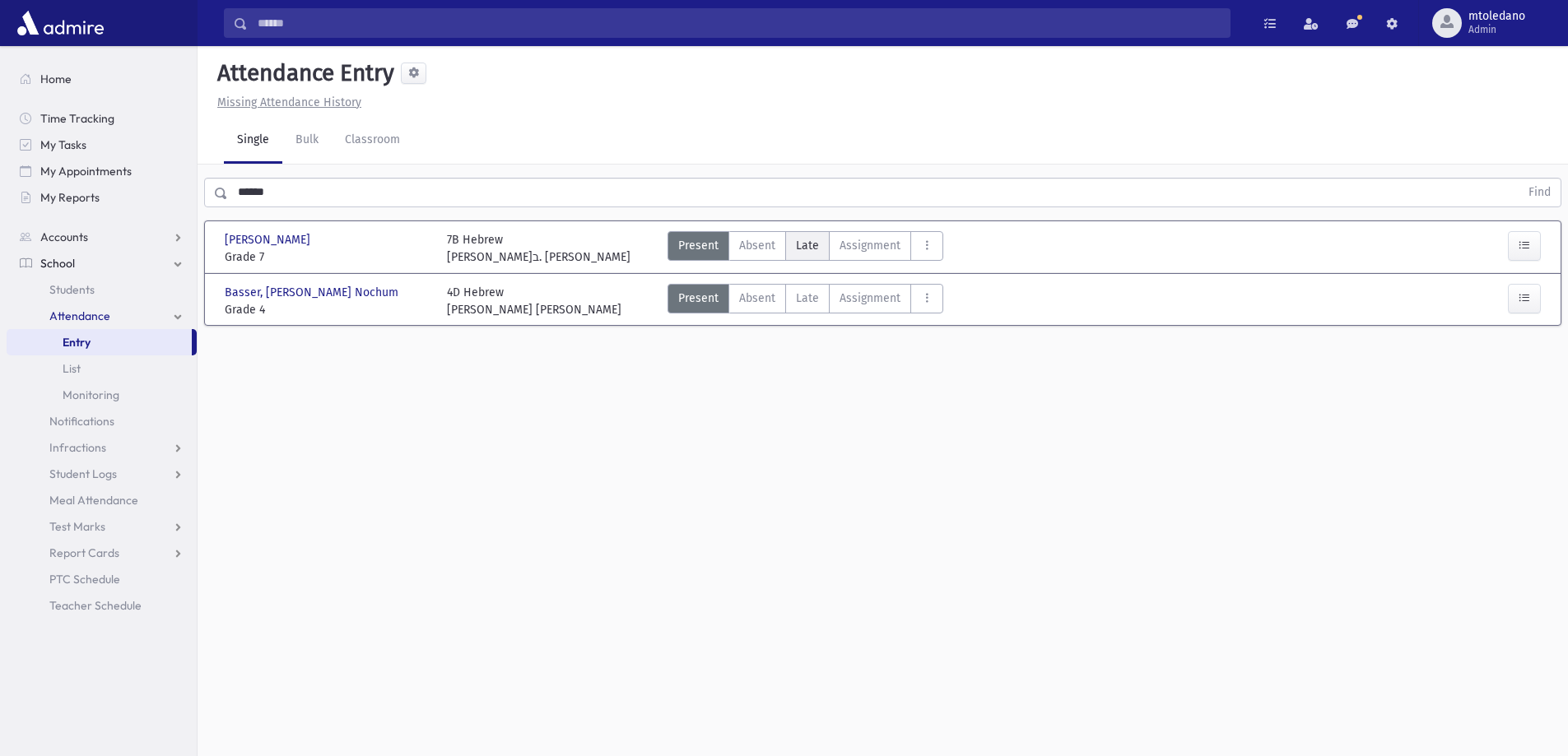
click at [806, 240] on span "Late" at bounding box center [808, 246] width 23 height 17
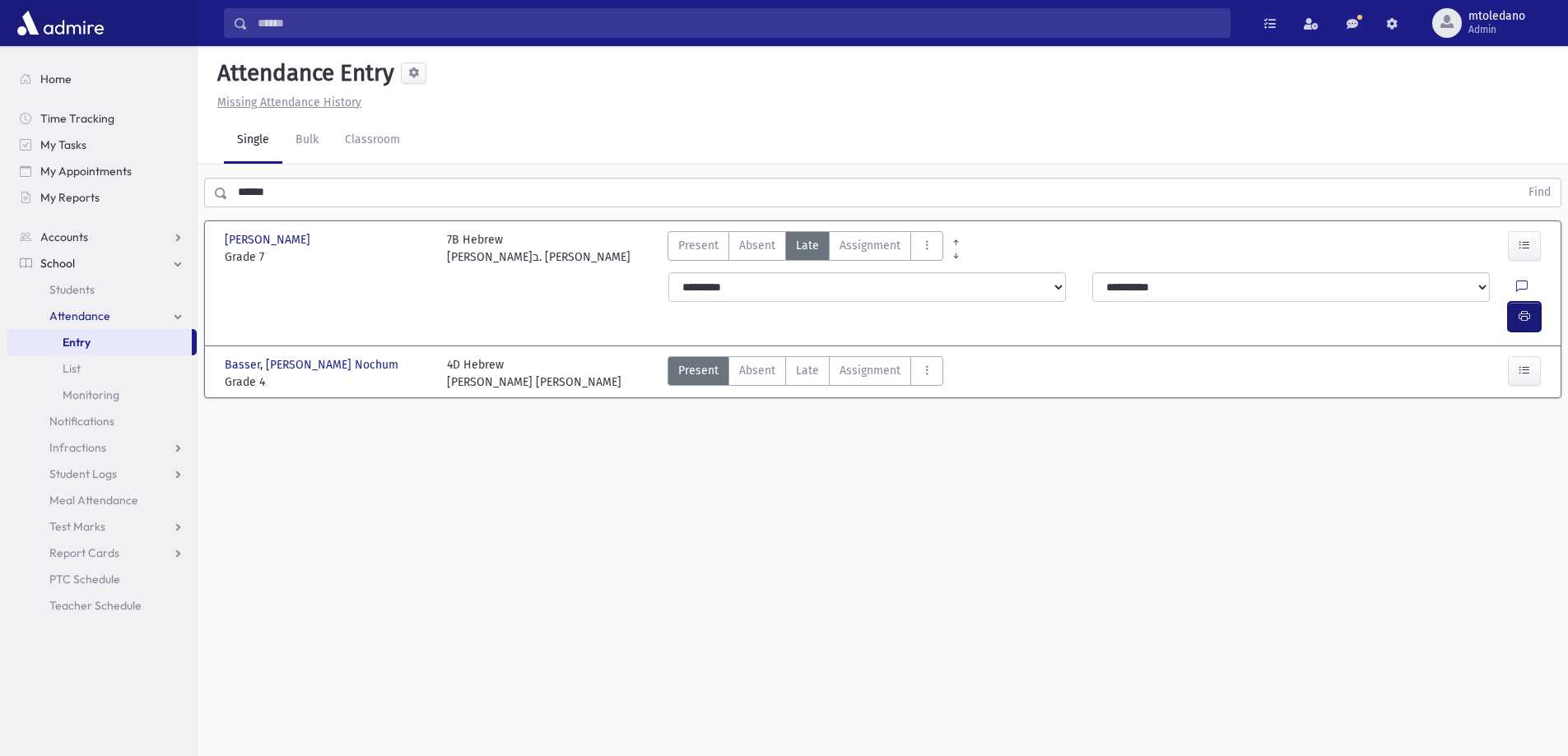
click at [1516, 302] on button "button" at bounding box center [1524, 317] width 33 height 30
